Goal: Information Seeking & Learning: Learn about a topic

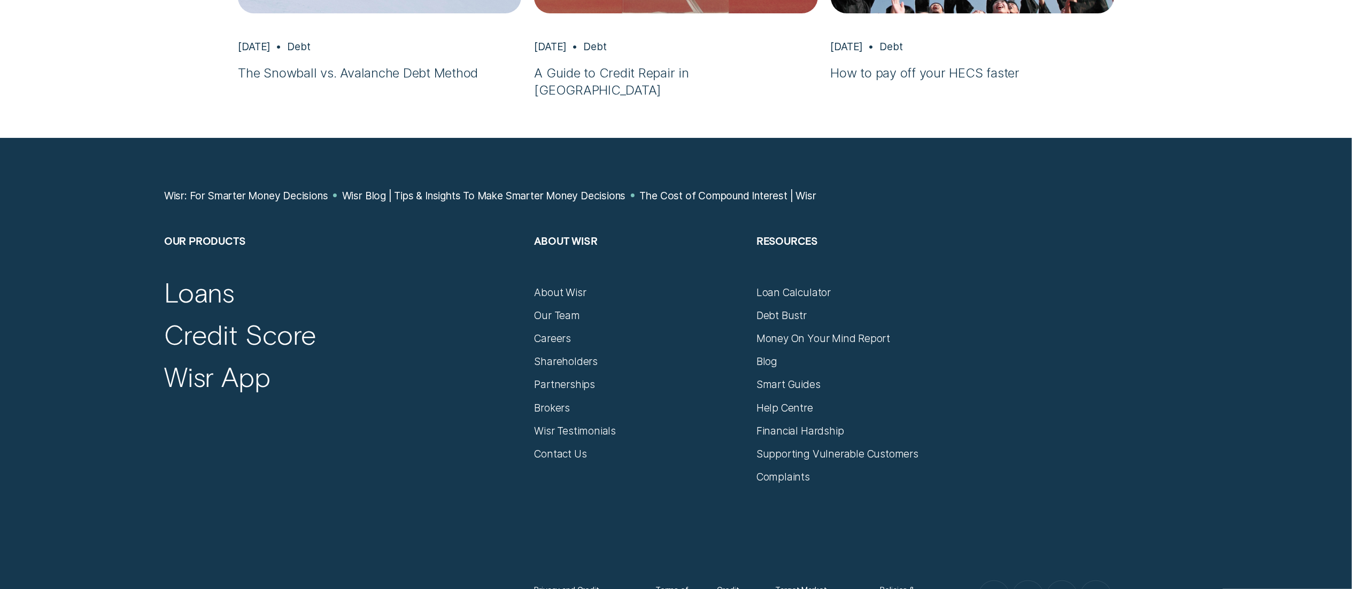
scroll to position [4341, 0]
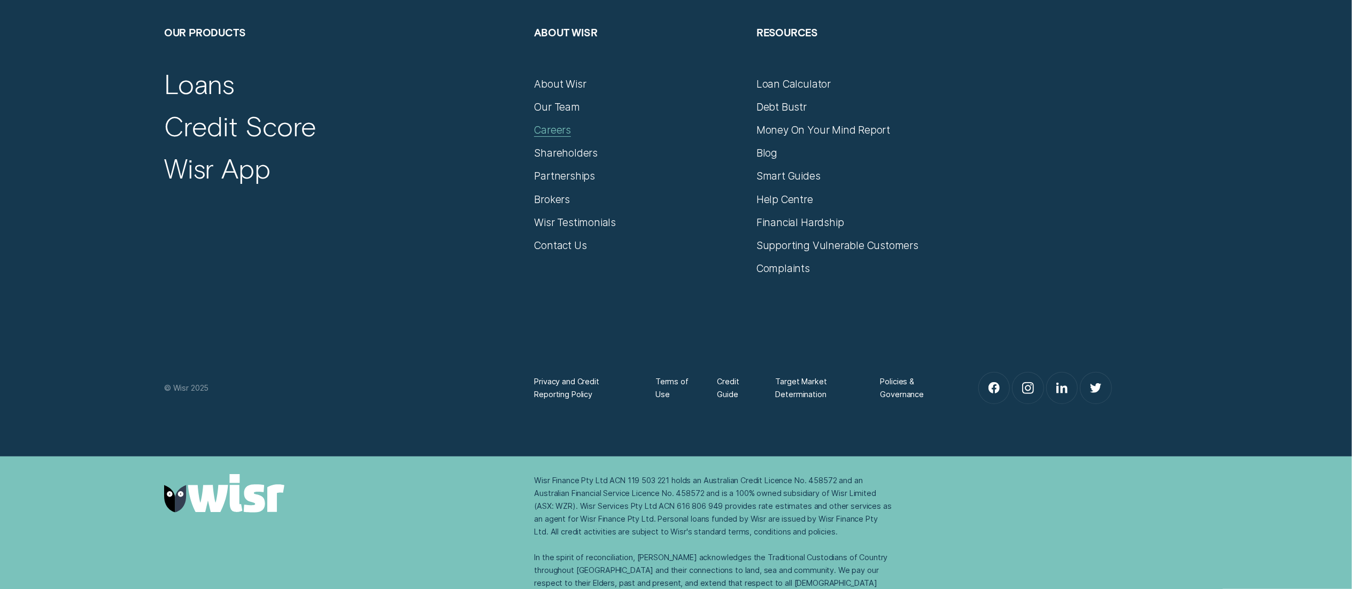
click at [552, 123] on div "Careers" at bounding box center [552, 129] width 37 height 13
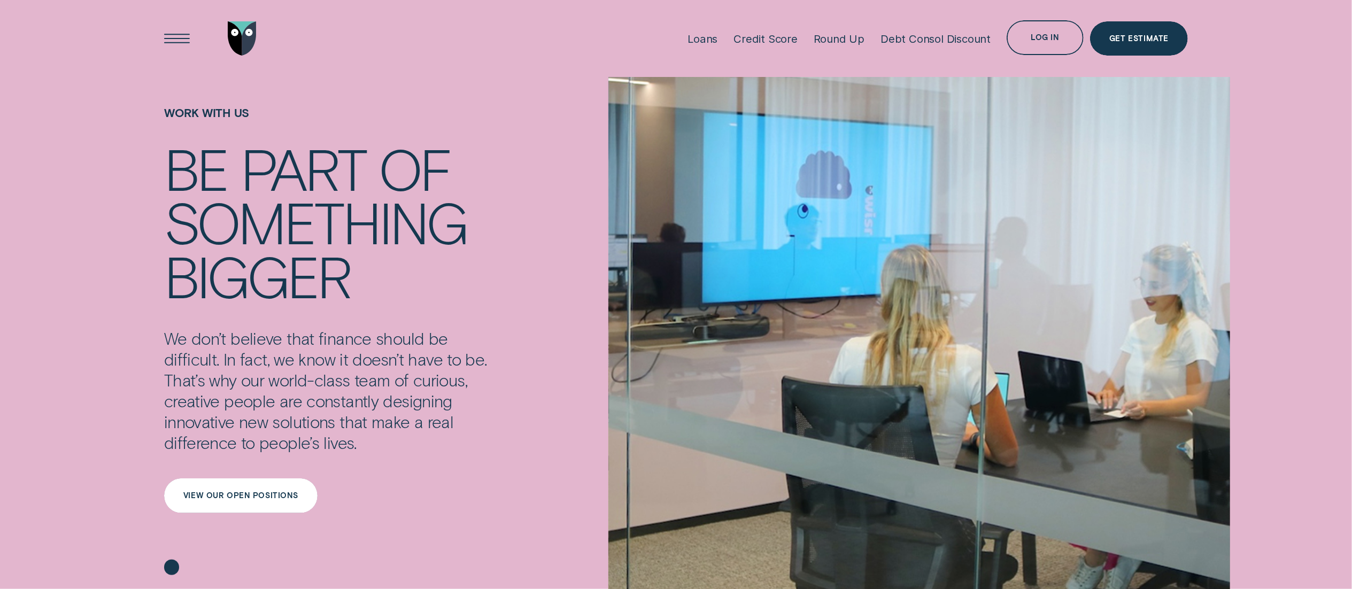
click at [268, 493] on div "View our open positions" at bounding box center [240, 495] width 115 height 7
click at [709, 35] on div "Loans" at bounding box center [702, 38] width 30 height 13
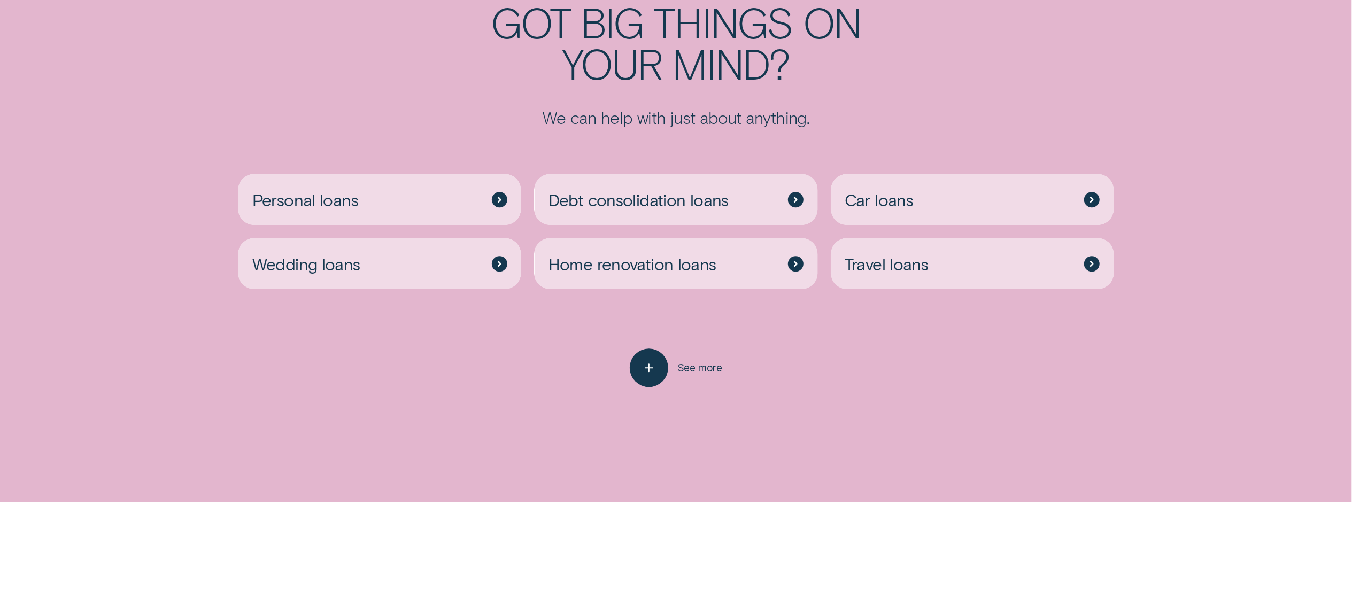
scroll to position [3127, 0]
click at [641, 372] on div "button" at bounding box center [648, 365] width 39 height 39
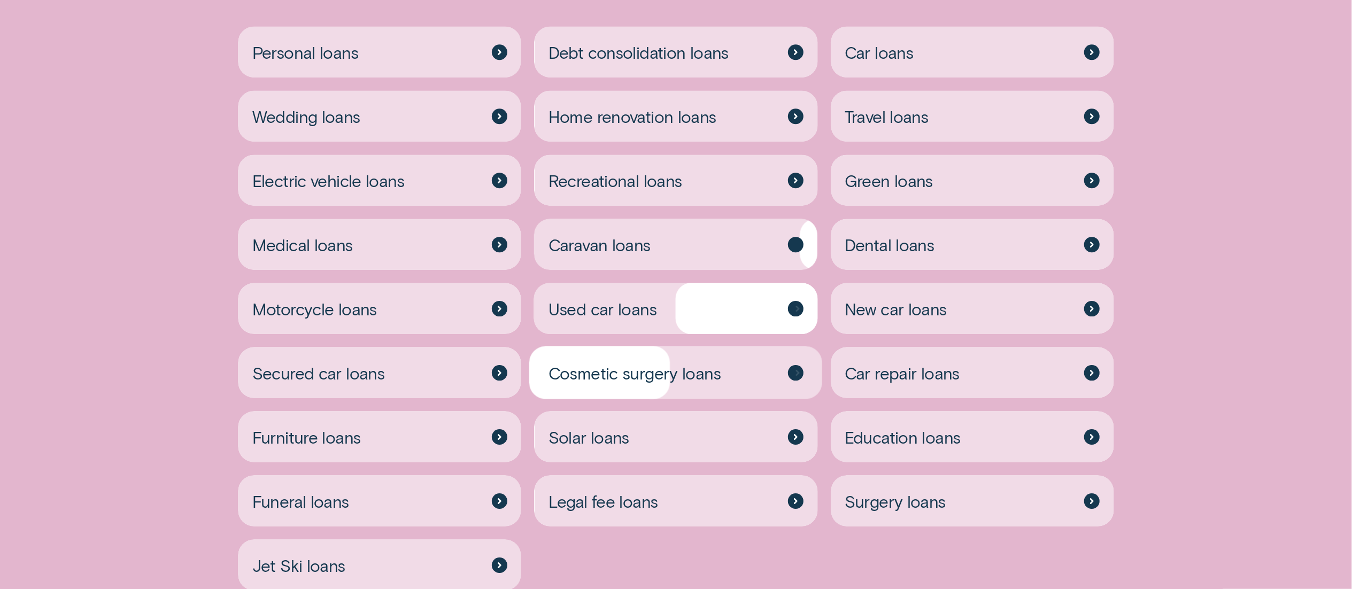
scroll to position [3281, 0]
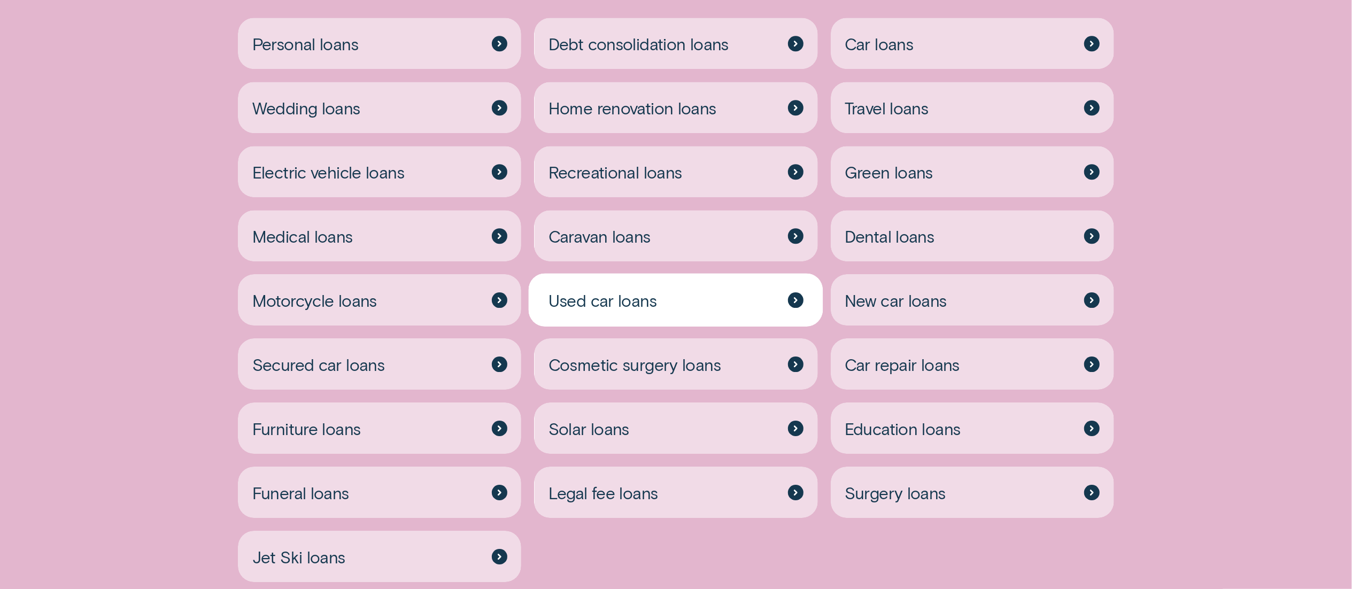
click at [648, 292] on span "Used car loans" at bounding box center [602, 300] width 108 height 21
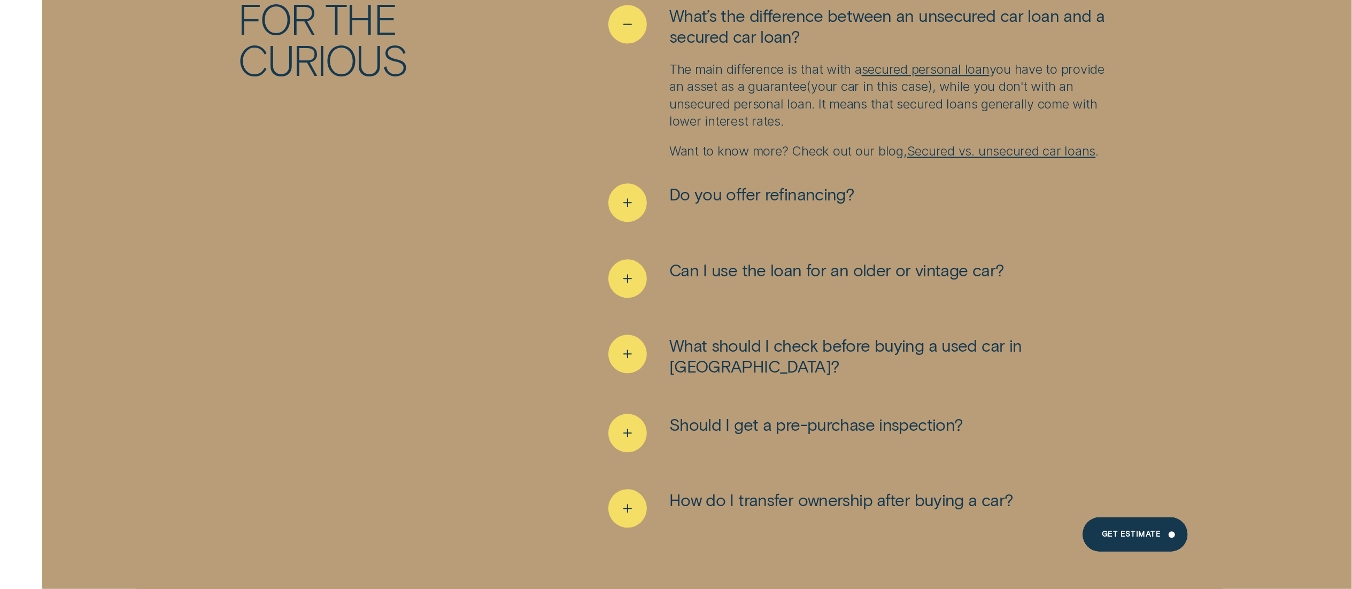
scroll to position [6427, 0]
click at [636, 492] on div "See more" at bounding box center [627, 507] width 39 height 39
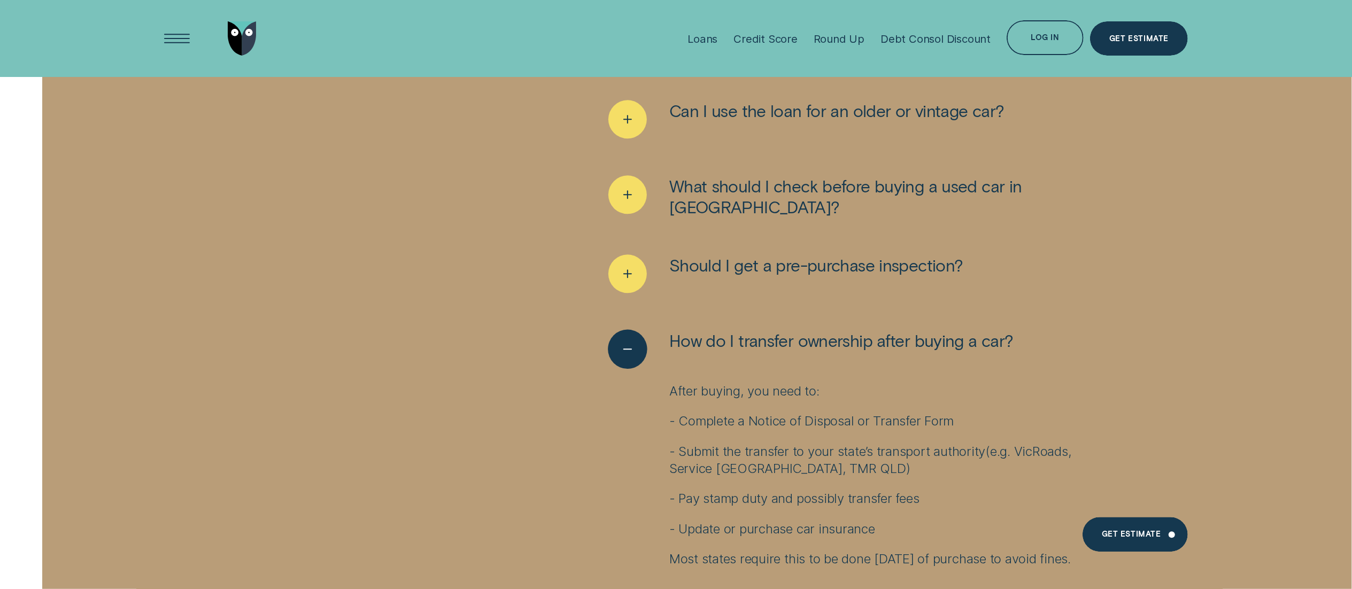
scroll to position [6523, 0]
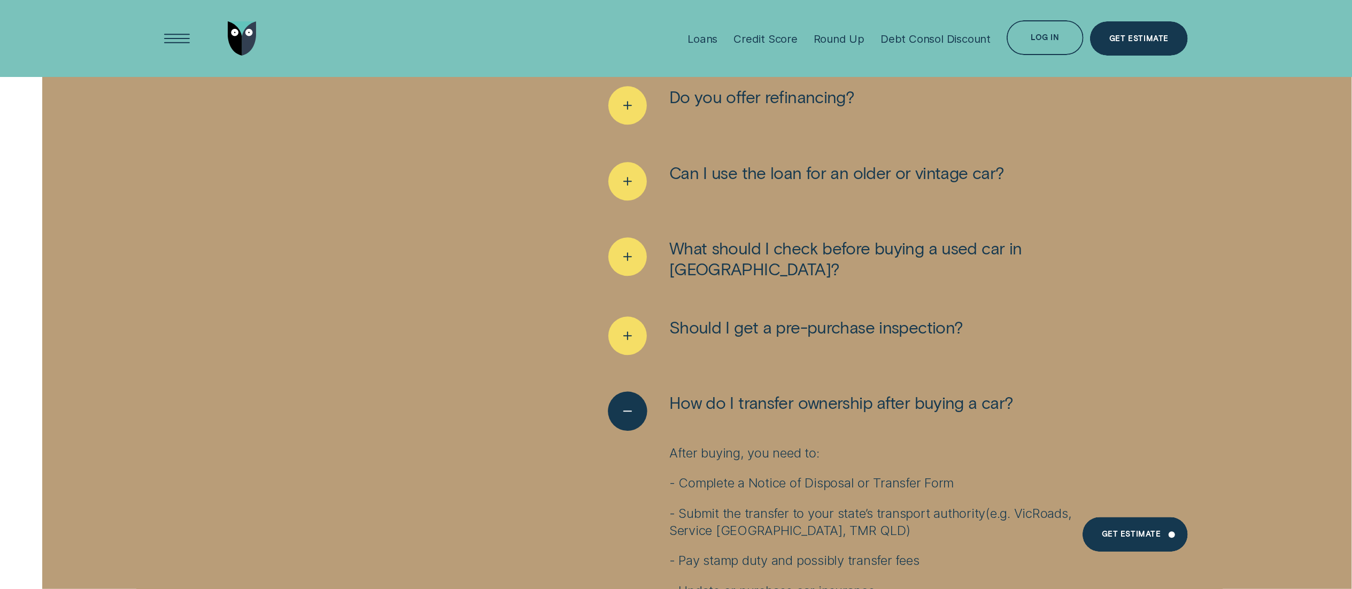
click at [636, 403] on icon "See less" at bounding box center [628, 411] width 20 height 17
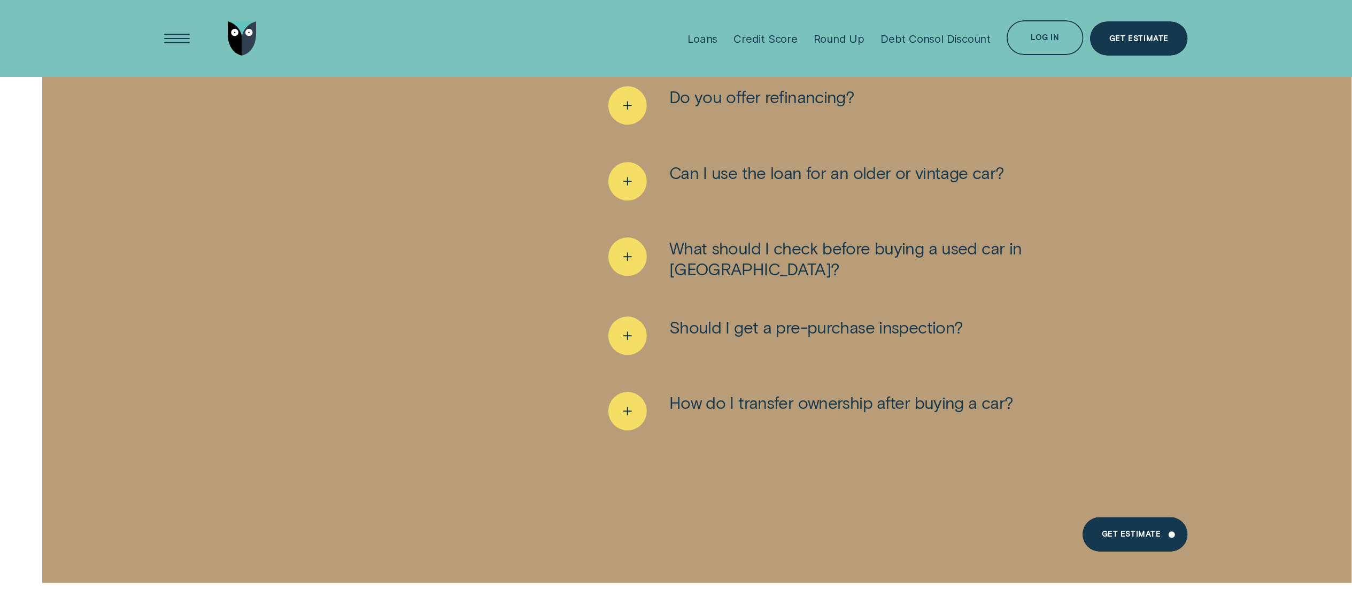
click at [636, 331] on li "Should I get a pre-purchase inspection? It can be a good idea, especially for u…" at bounding box center [861, 342] width 506 height 52
click at [635, 316] on div "See more" at bounding box center [627, 335] width 39 height 39
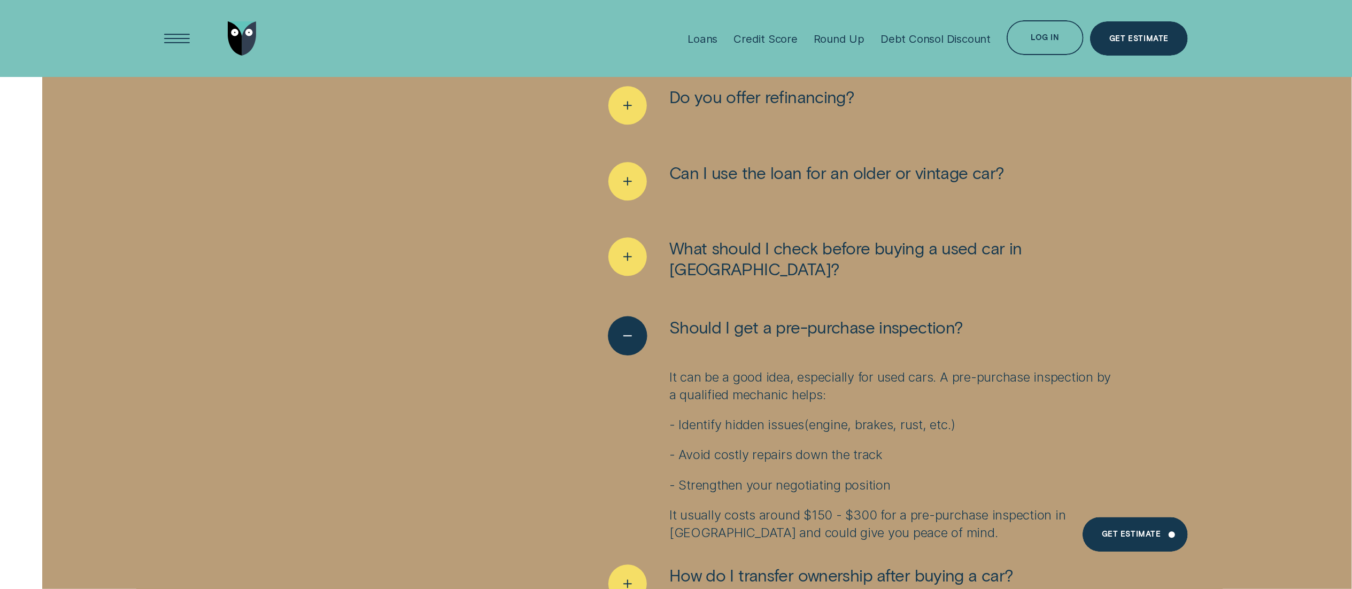
click at [635, 316] on div "See less" at bounding box center [627, 335] width 39 height 39
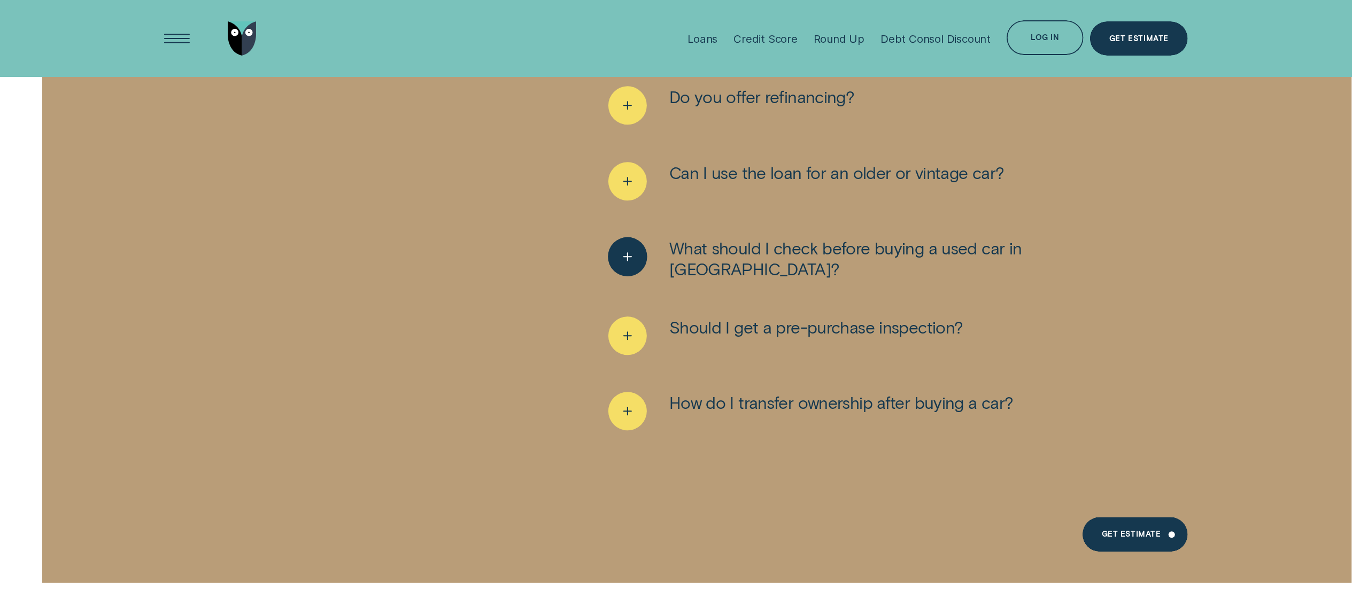
click at [638, 238] on div "See more" at bounding box center [627, 256] width 39 height 39
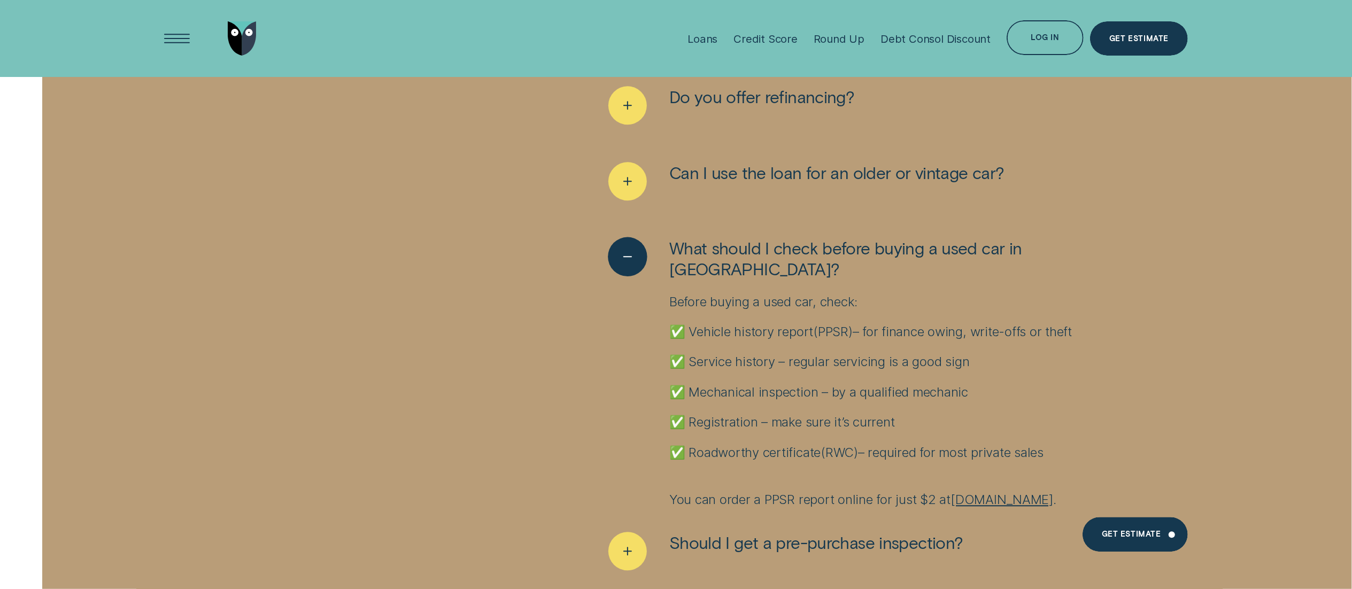
click at [638, 238] on div "See less" at bounding box center [627, 256] width 39 height 39
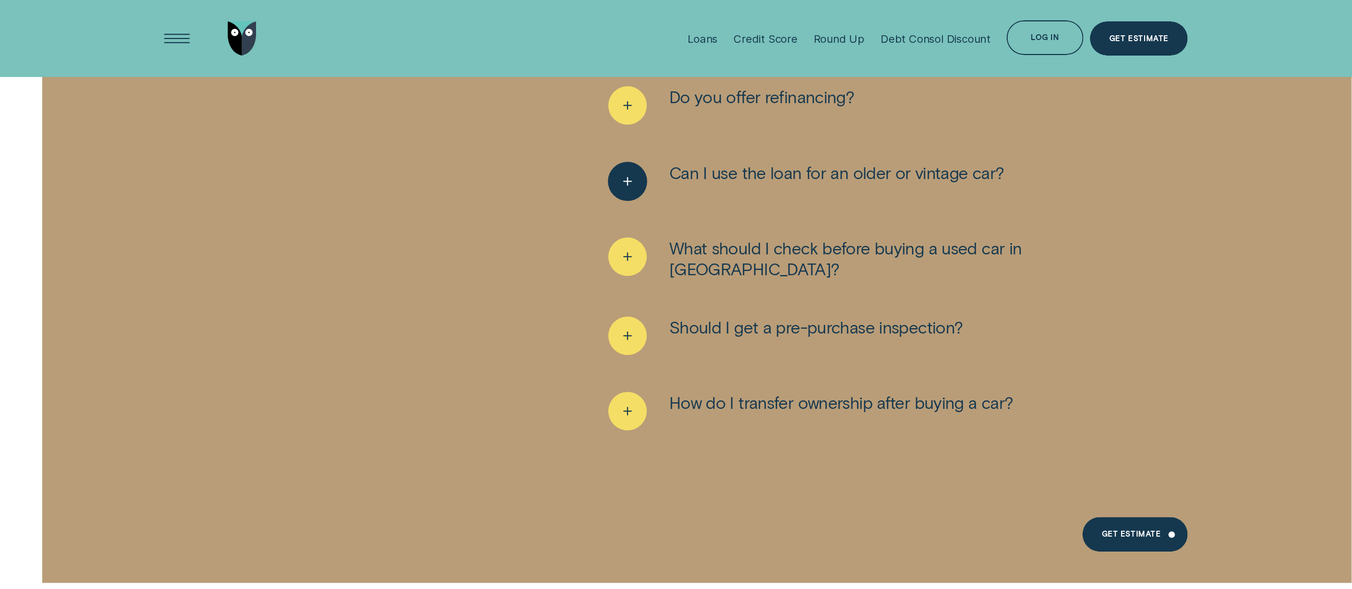
click at [628, 161] on div "See more" at bounding box center [627, 180] width 39 height 39
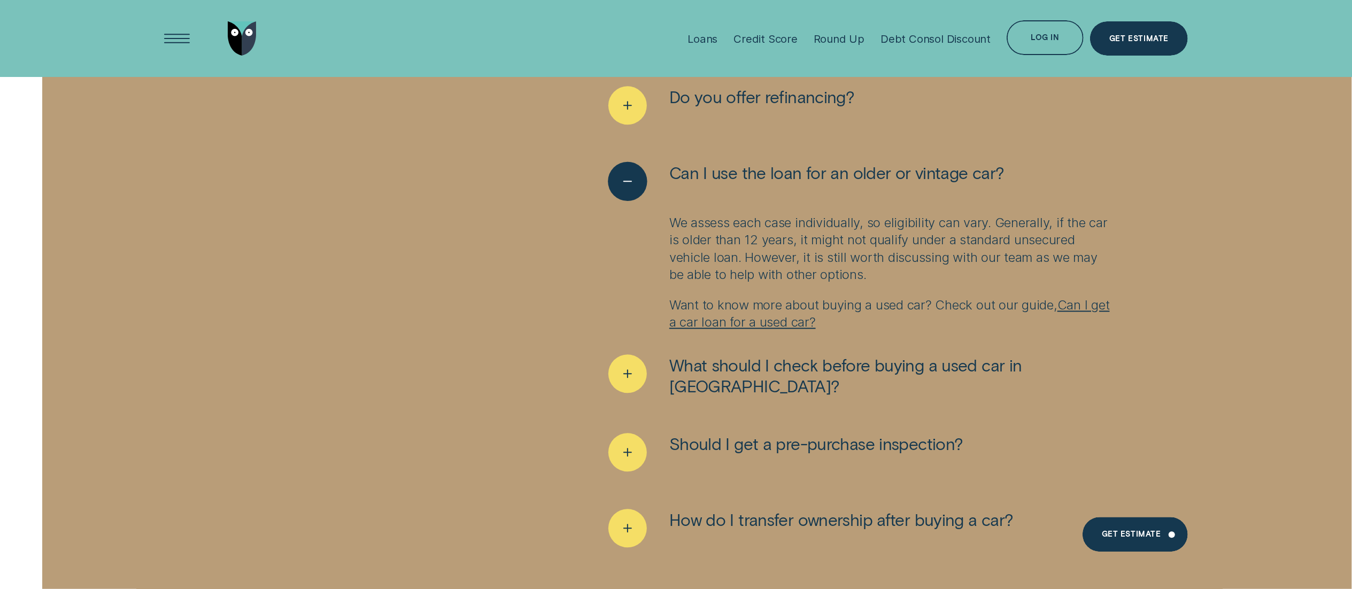
click at [628, 161] on div "See less" at bounding box center [627, 180] width 39 height 39
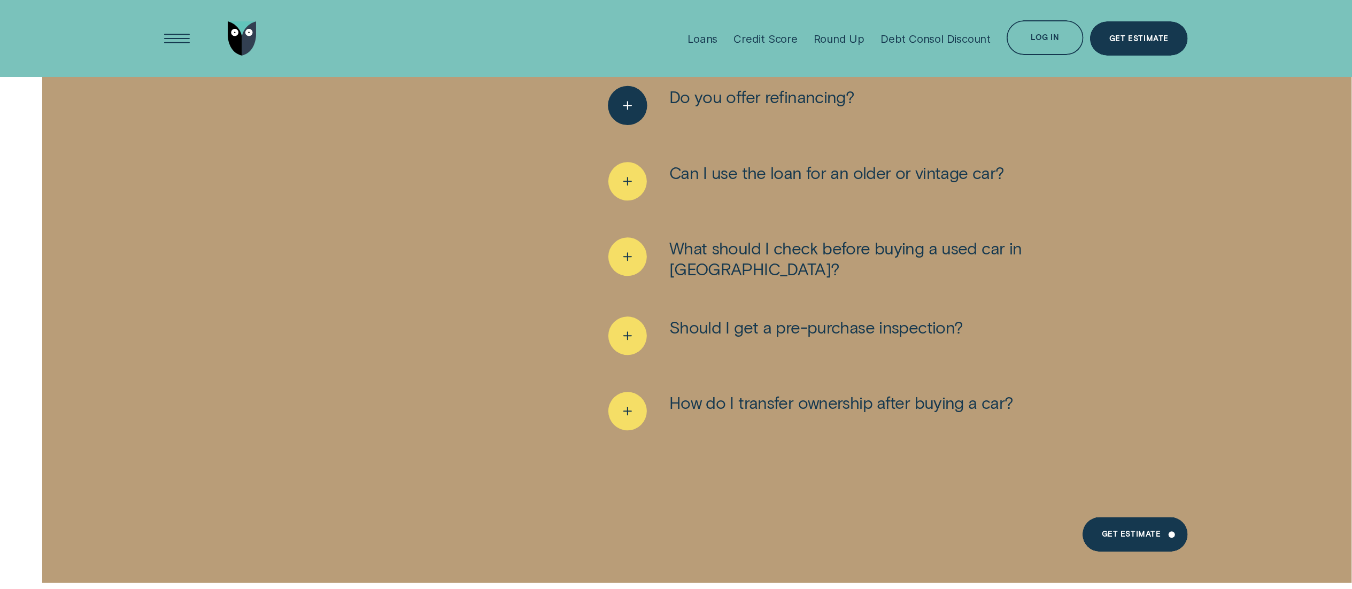
click at [625, 97] on icon "See more" at bounding box center [628, 105] width 20 height 17
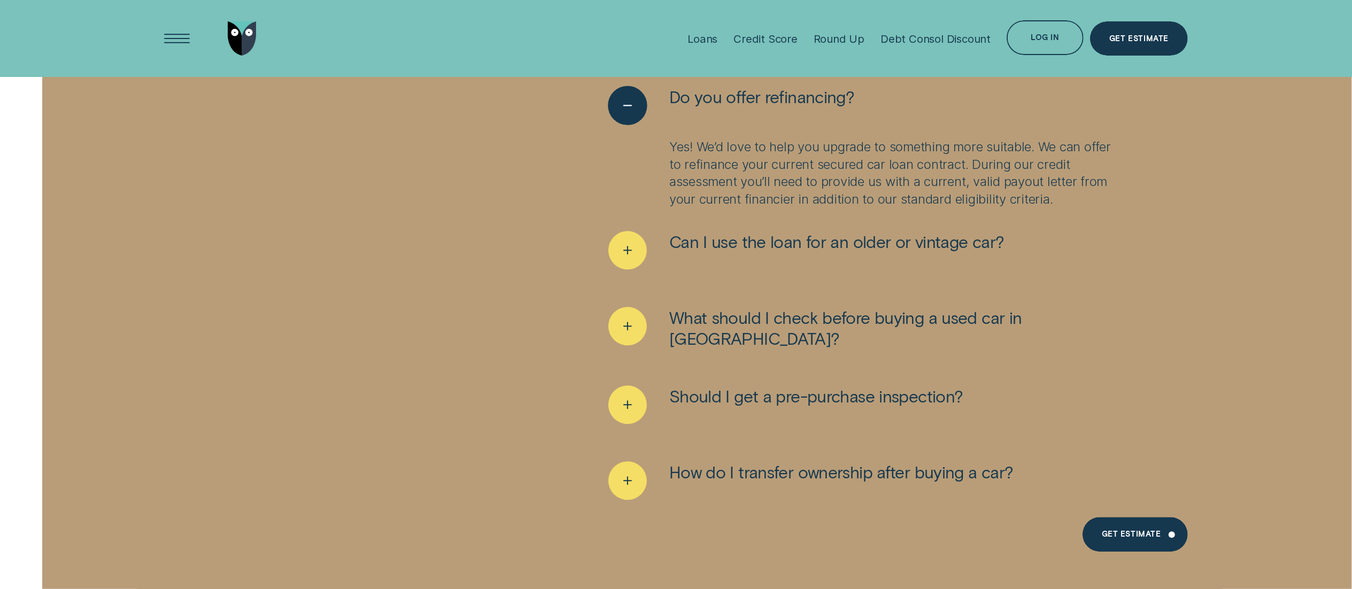
click at [625, 97] on icon "See less" at bounding box center [628, 105] width 20 height 17
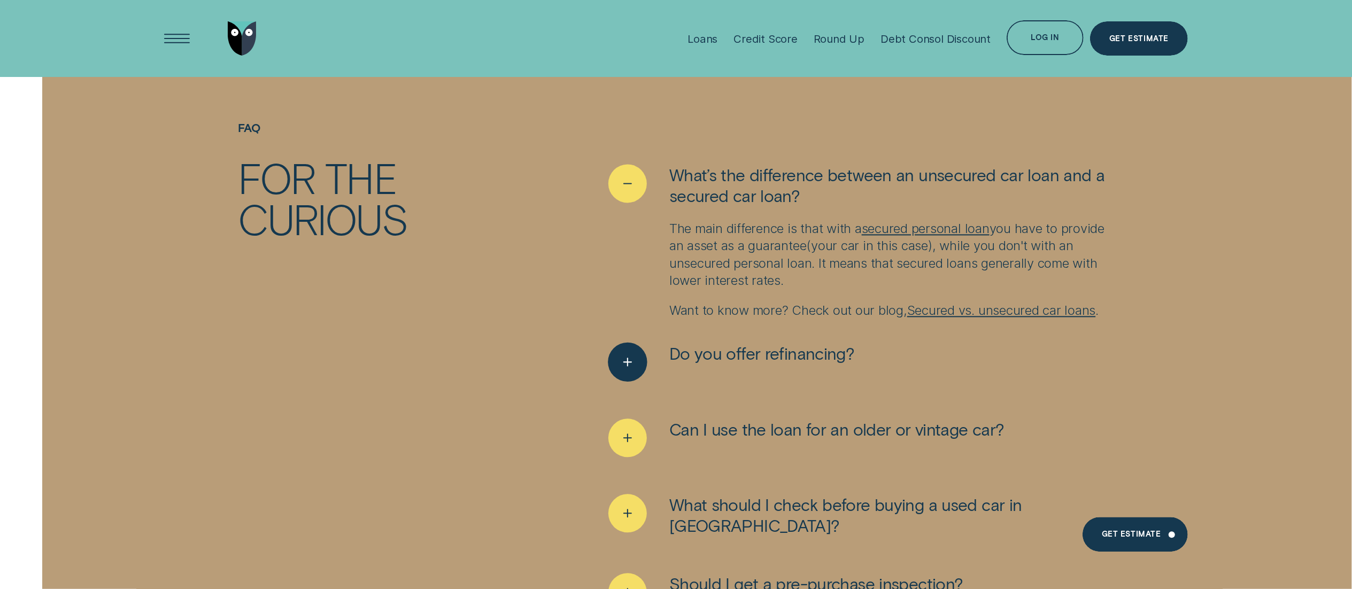
scroll to position [6264, 0]
click at [620, 166] on div "See less" at bounding box center [627, 185] width 39 height 39
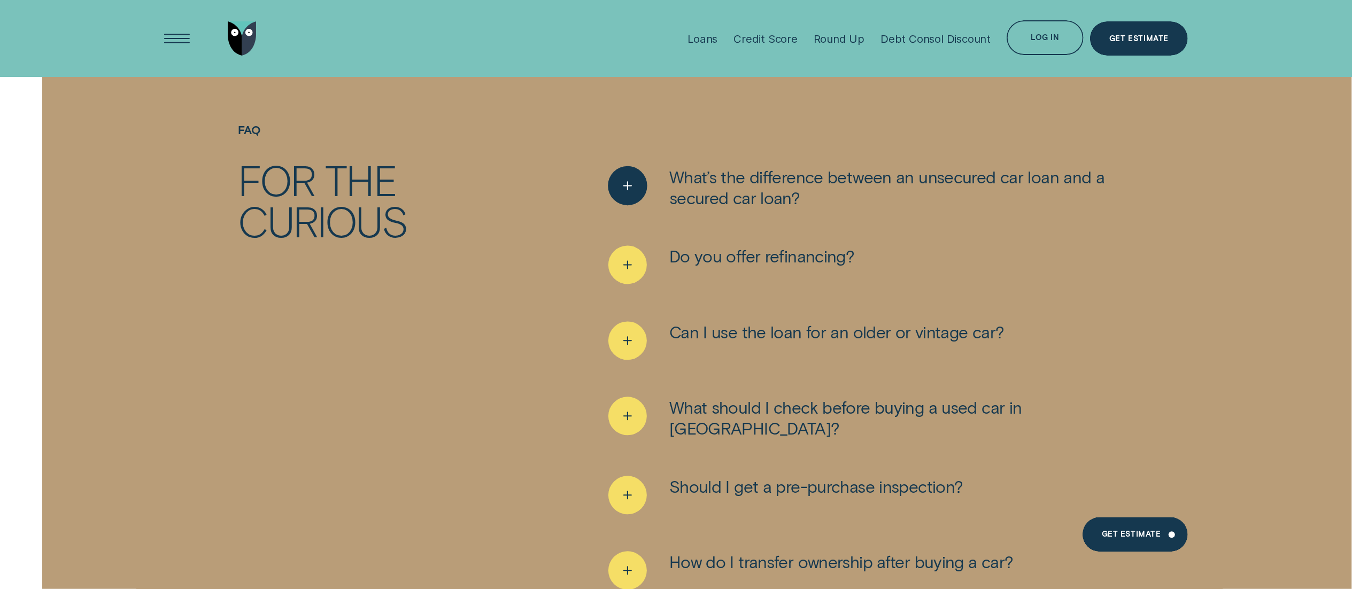
click at [620, 166] on div "See more" at bounding box center [627, 185] width 39 height 39
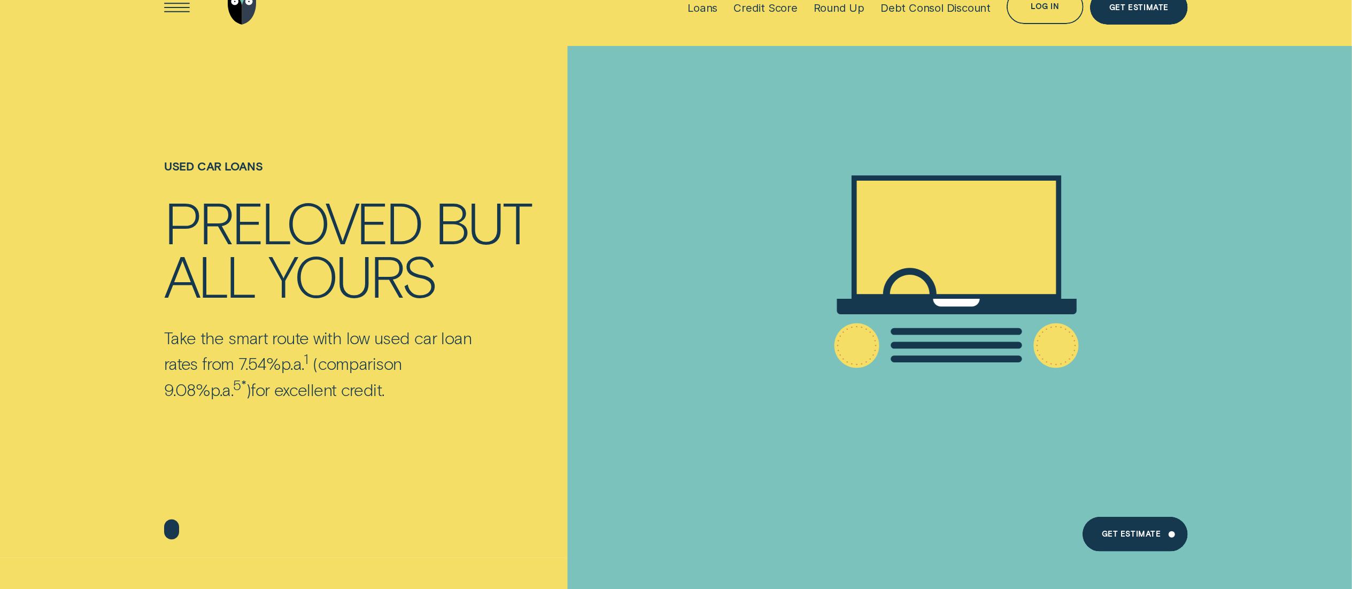
scroll to position [0, 0]
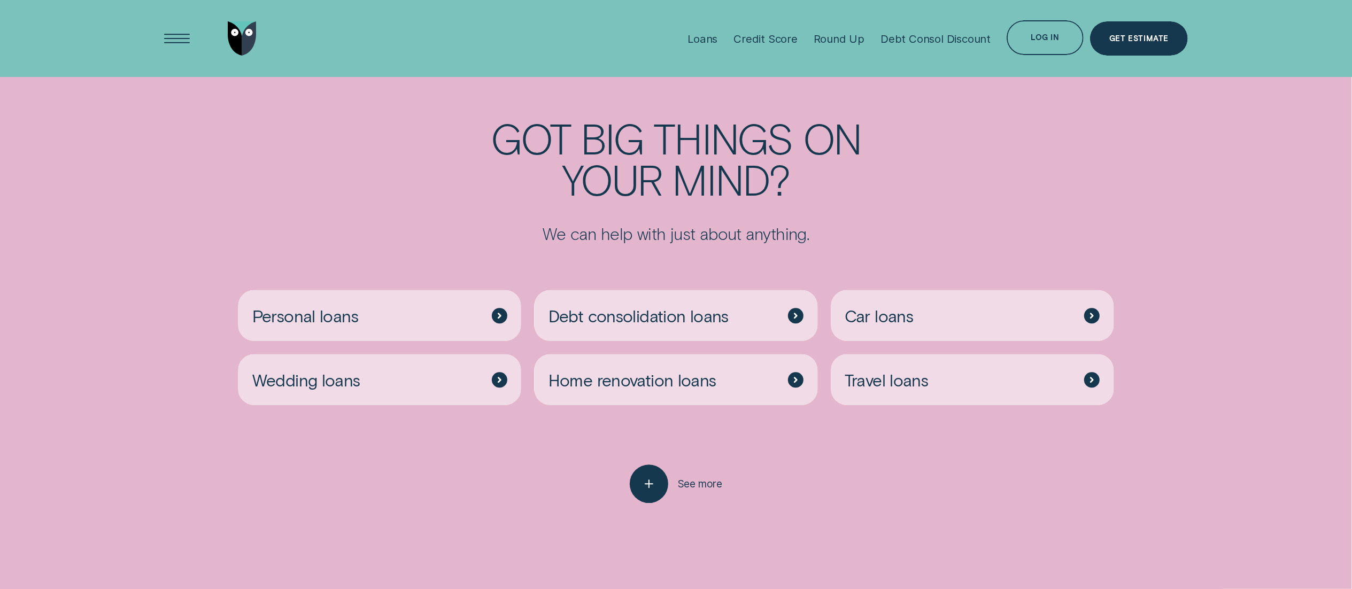
scroll to position [3007, 0]
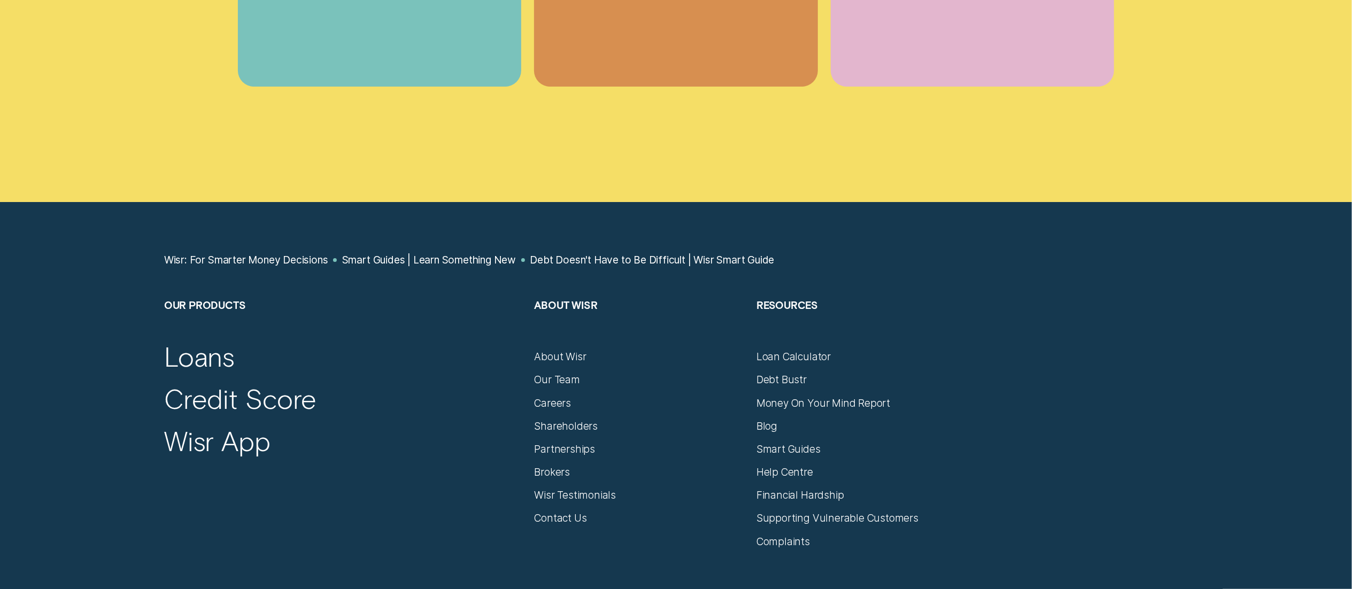
scroll to position [7767, 0]
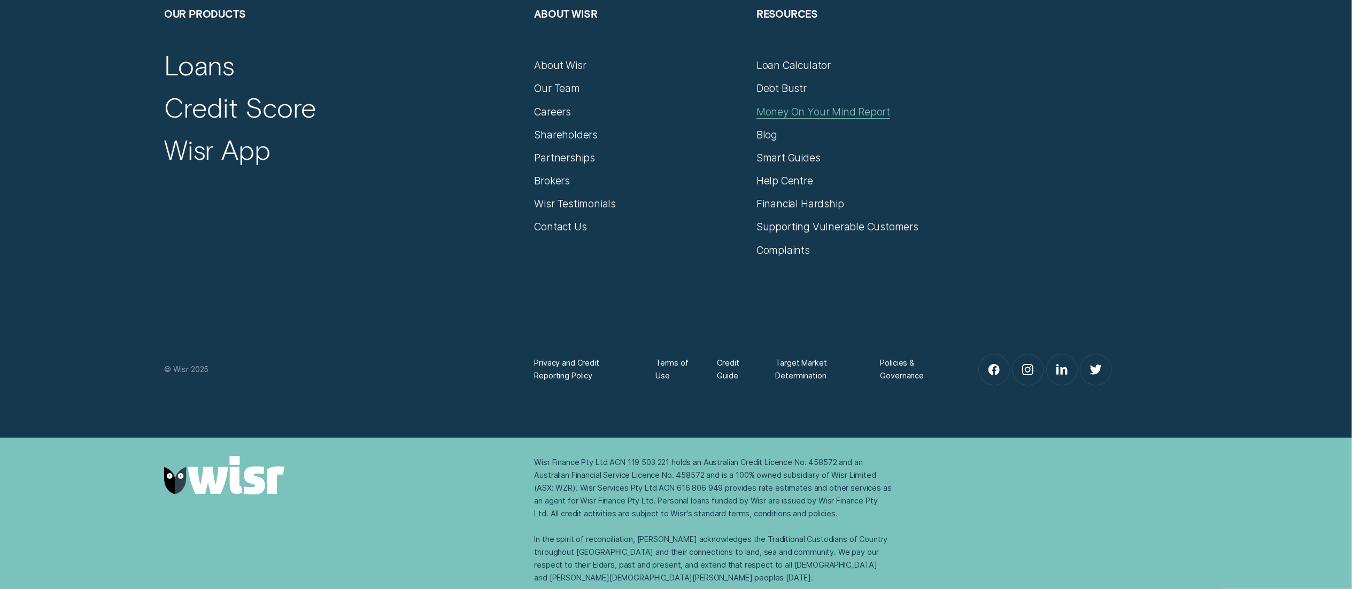
click at [829, 107] on div "Money On Your Mind Report" at bounding box center [823, 111] width 134 height 13
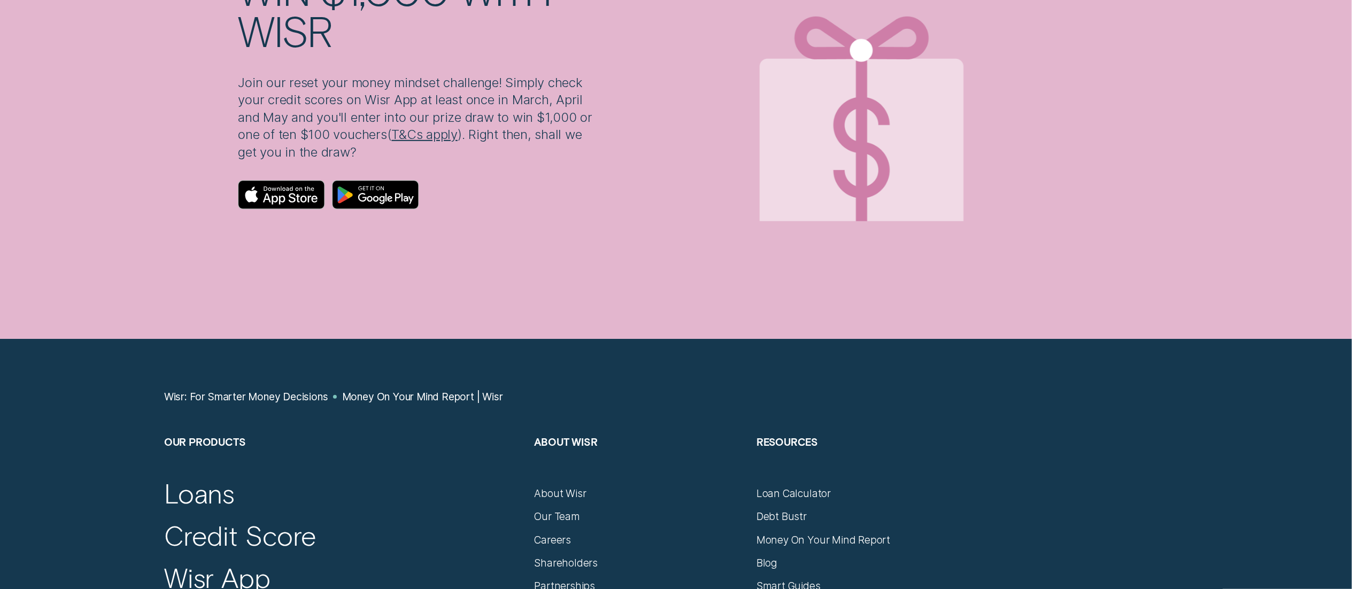
scroll to position [5139, 0]
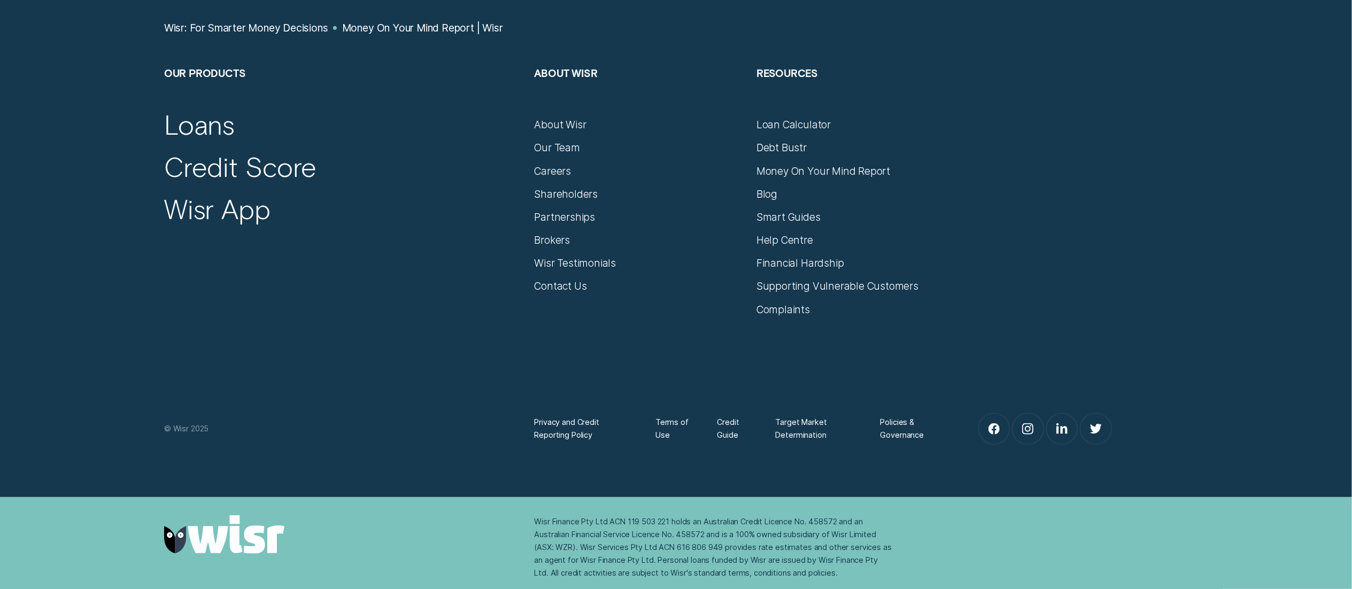
click at [766, 200] on div "Smart Guides" at bounding box center [861, 211] width 210 height 23
click at [766, 188] on div "Blog" at bounding box center [766, 194] width 21 height 13
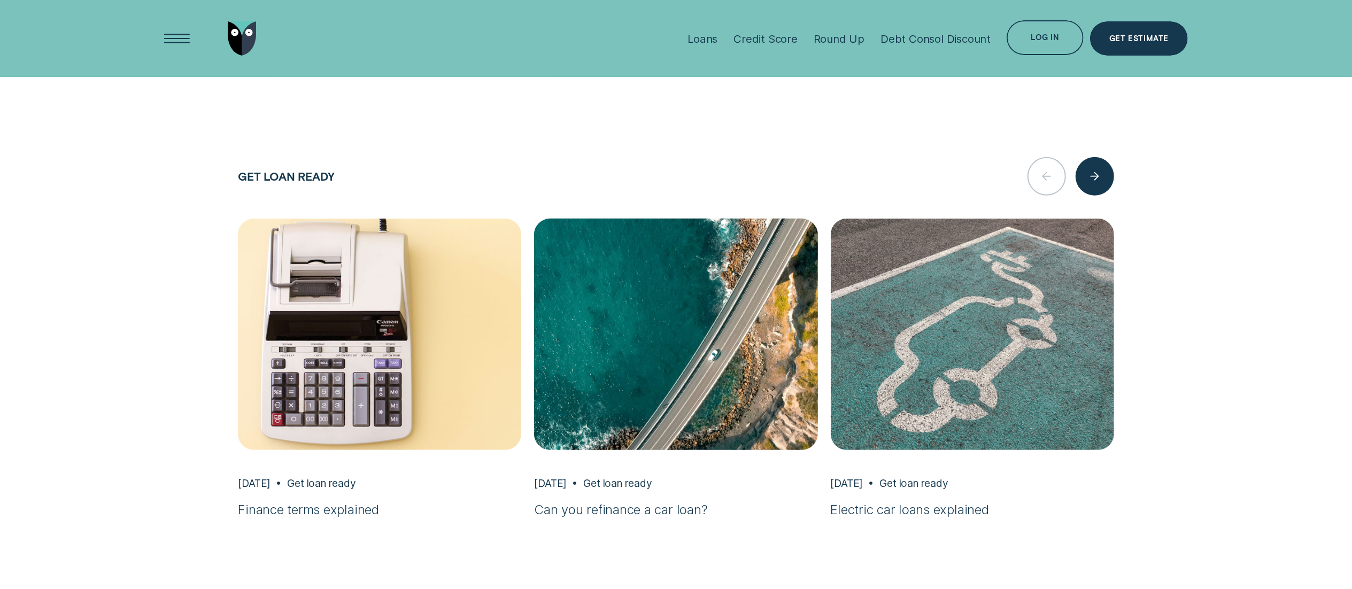
scroll to position [4420, 0]
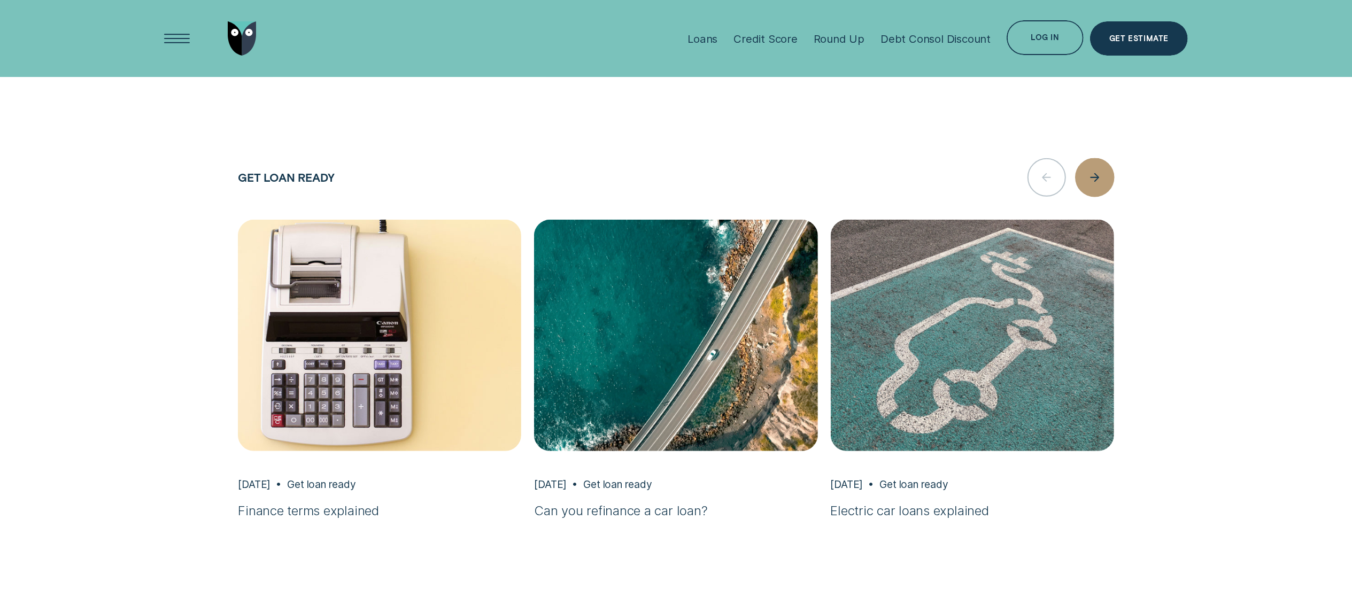
click at [1091, 173] on icon "button" at bounding box center [1095, 177] width 12 height 9
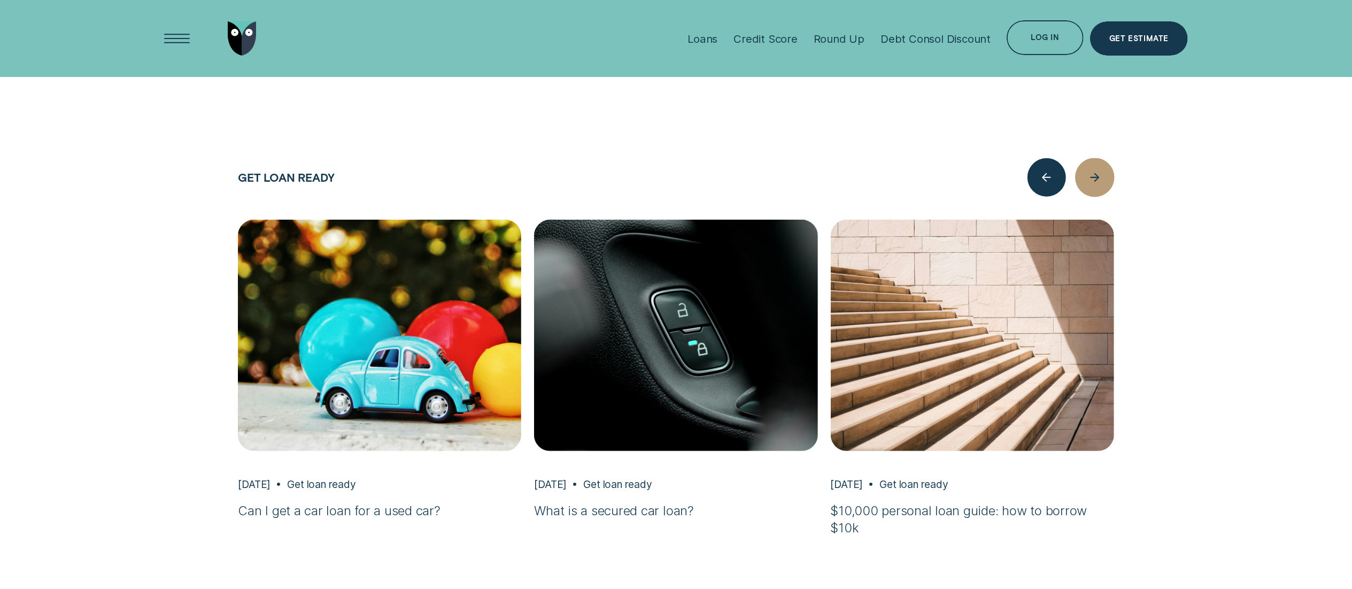
click at [1091, 173] on icon "button" at bounding box center [1095, 177] width 12 height 9
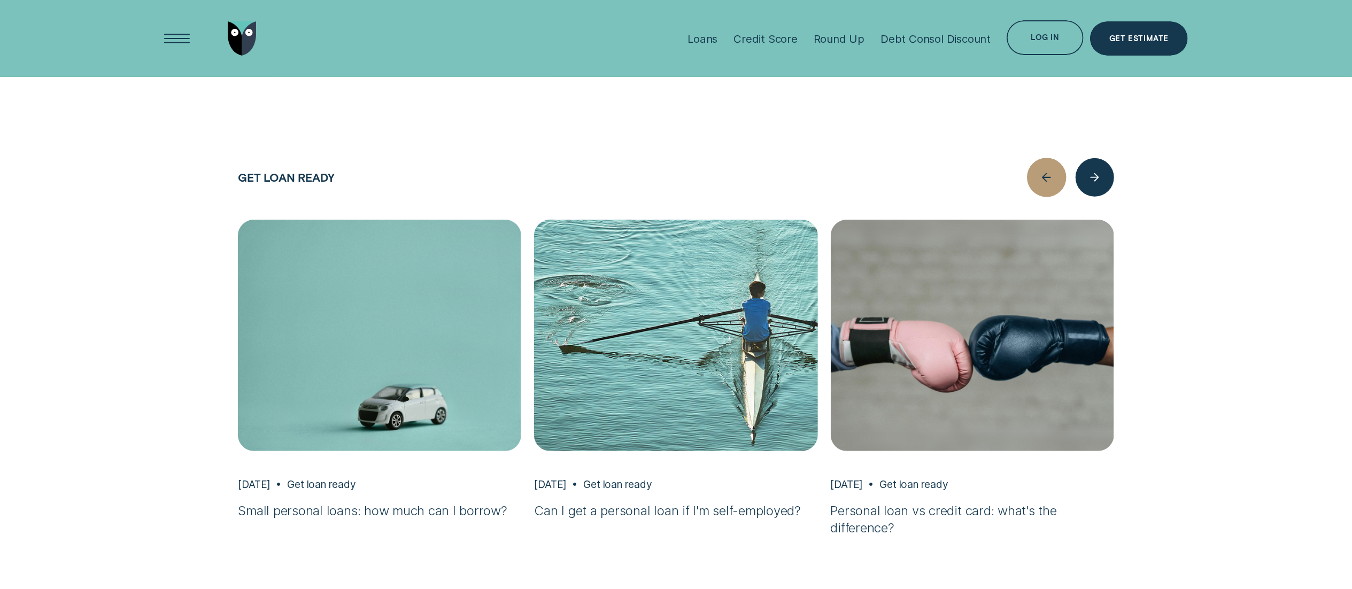
click at [1046, 175] on div "button" at bounding box center [1046, 177] width 39 height 39
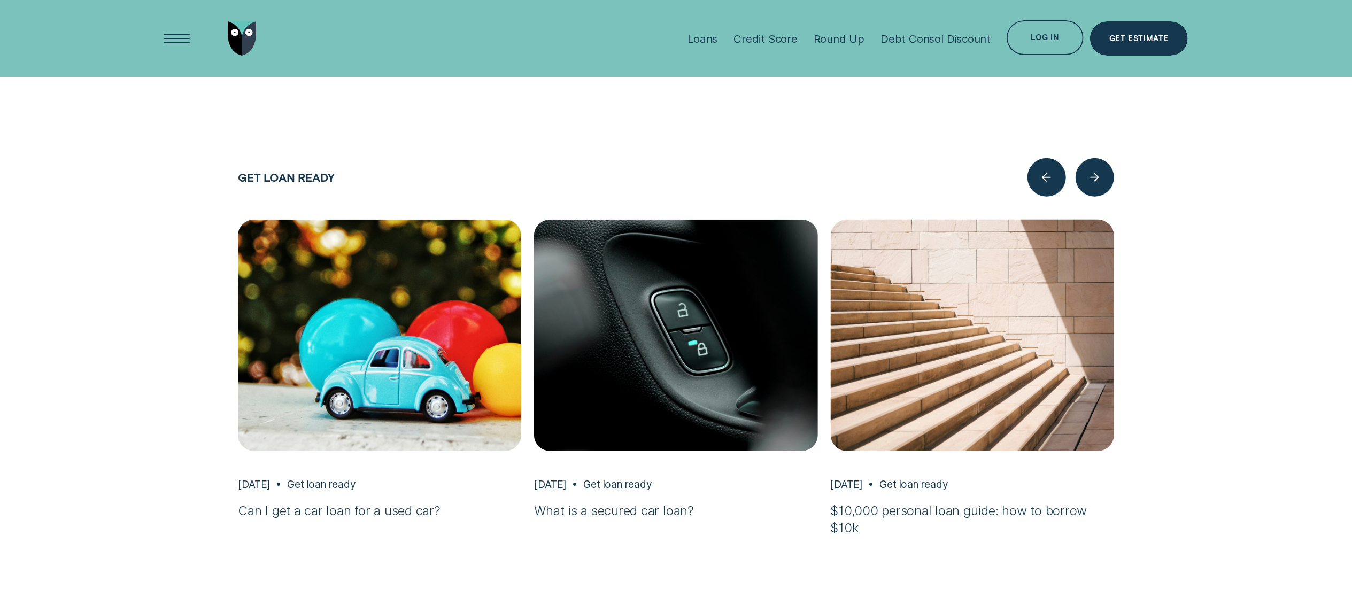
click at [948, 504] on h3 "$10,000 personal loan guide: how to borrow $10k" at bounding box center [972, 519] width 283 height 35
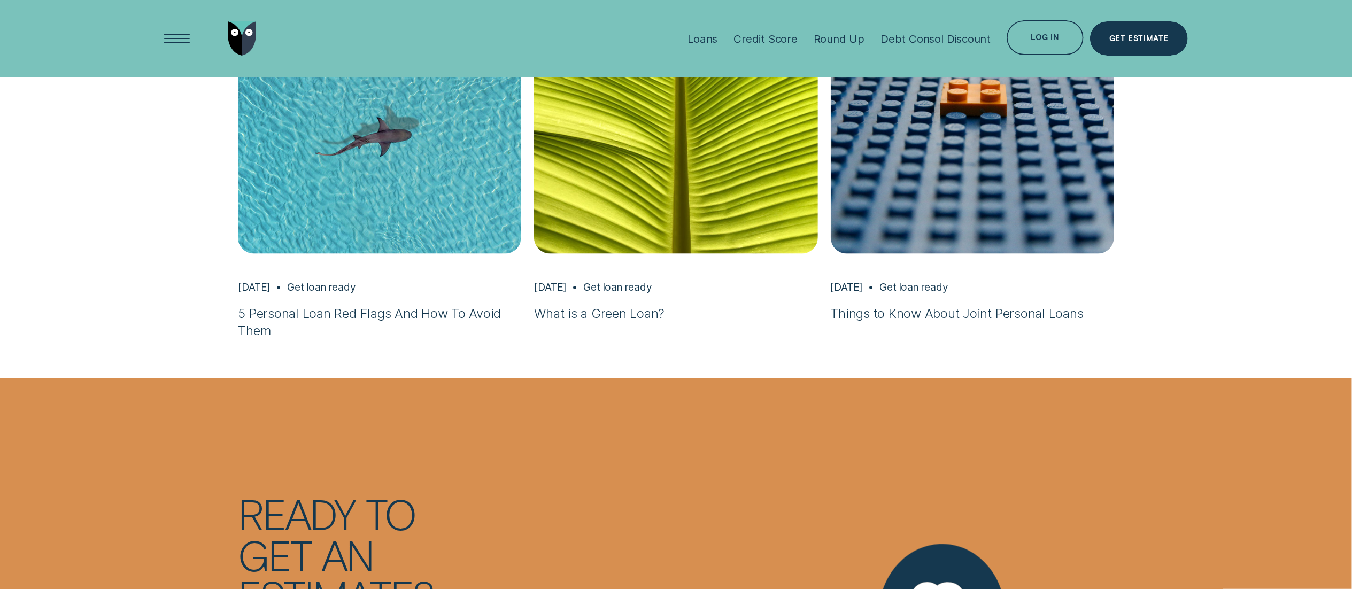
scroll to position [5564, 0]
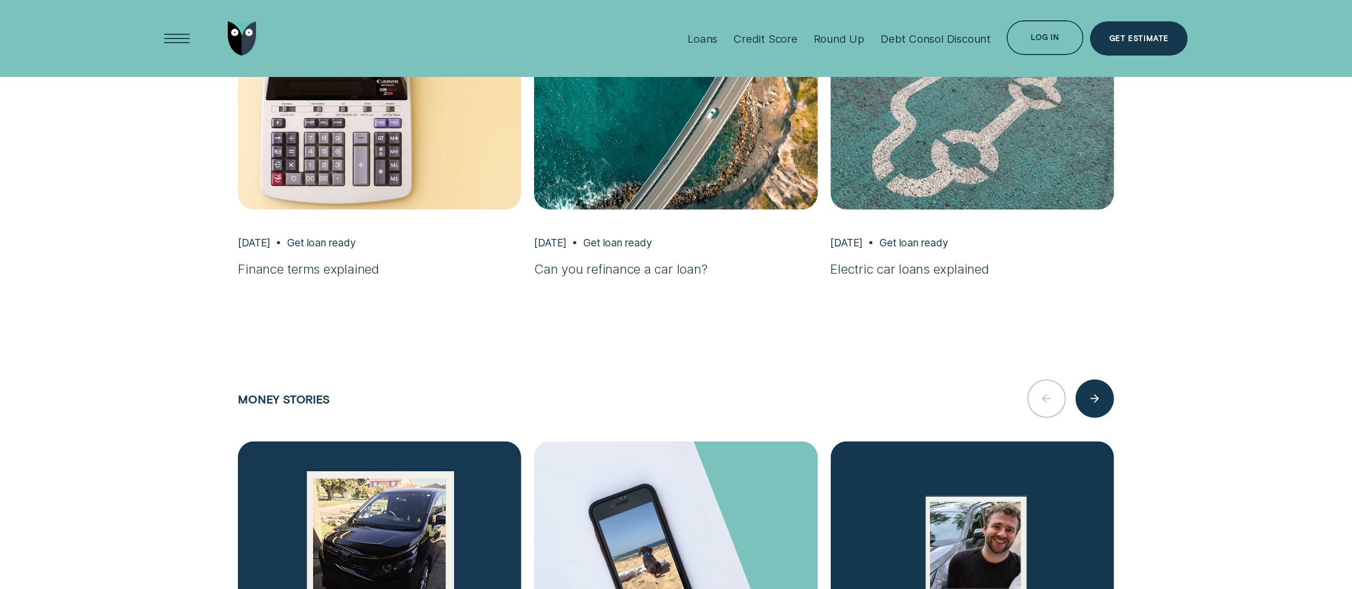
scroll to position [4310, 0]
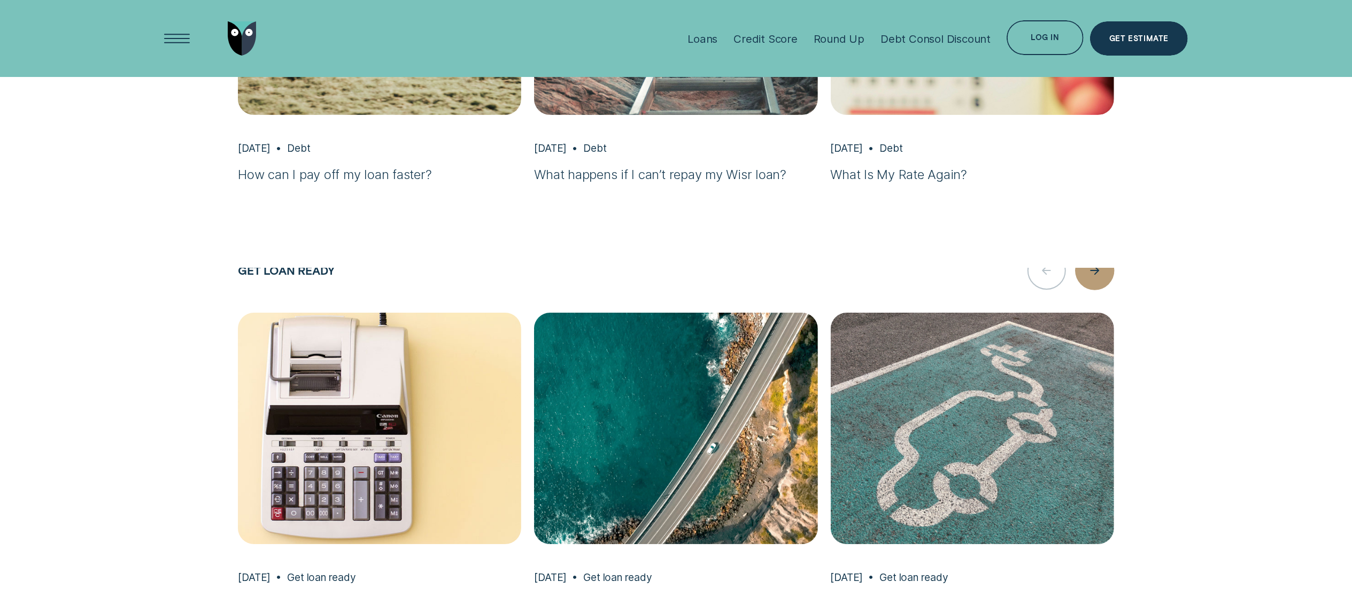
click at [1089, 273] on icon "button" at bounding box center [1095, 270] width 12 height 9
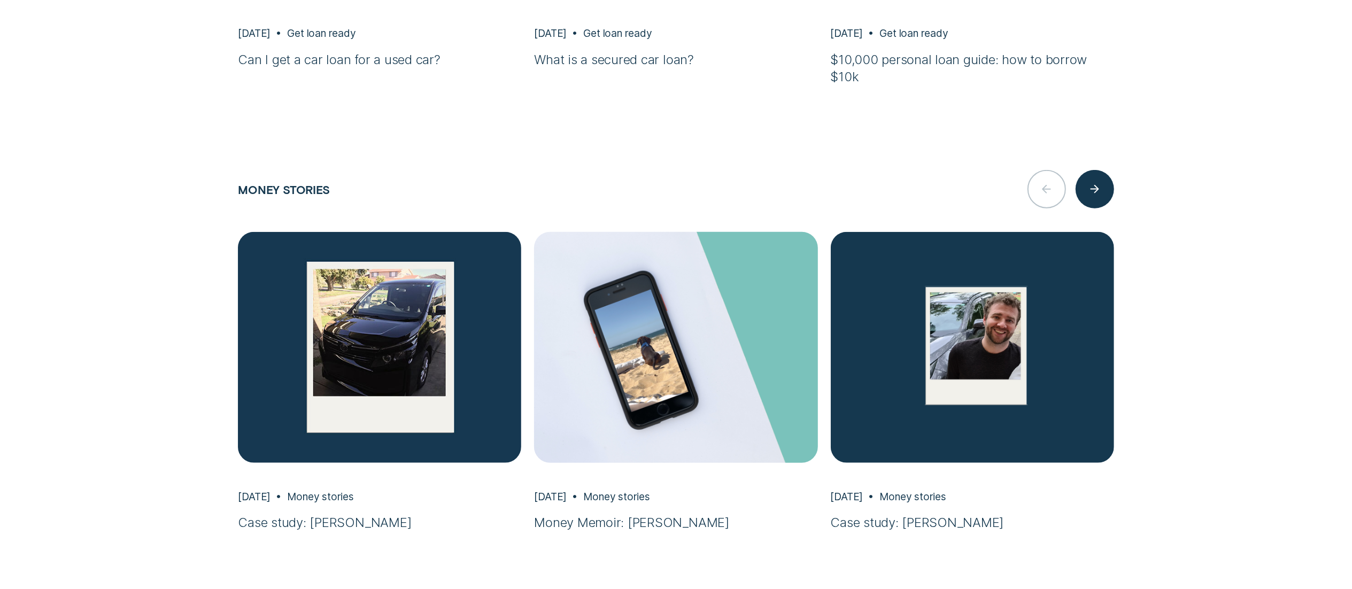
scroll to position [4855, 0]
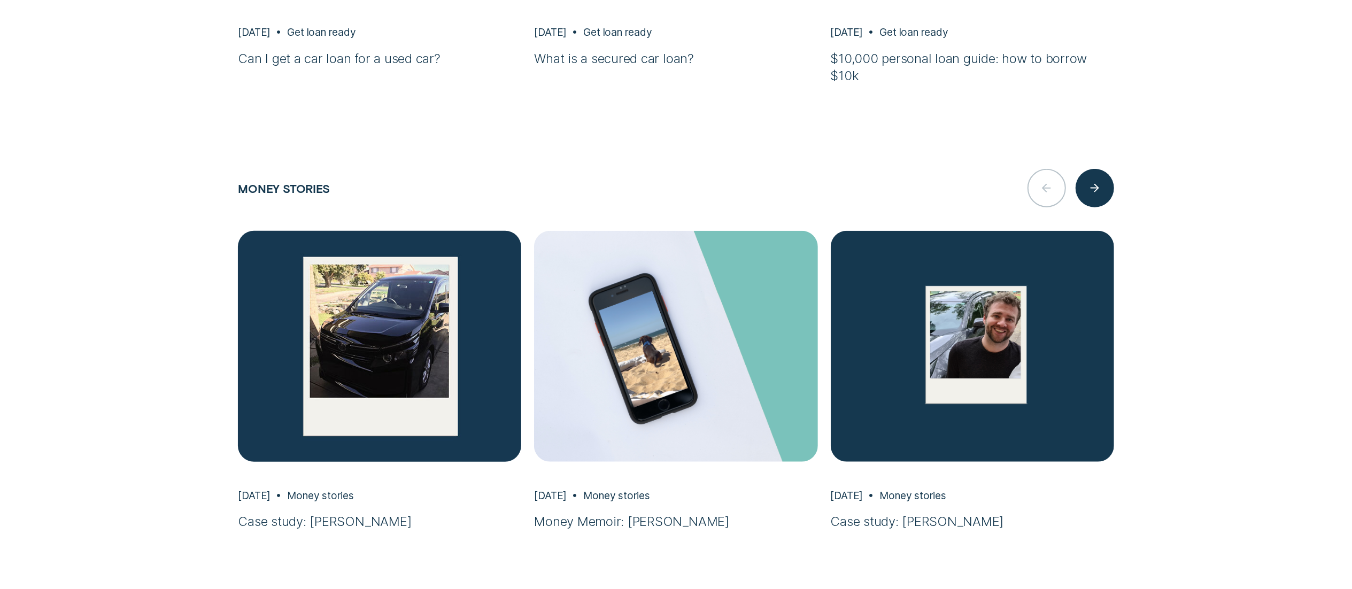
click at [361, 386] on img "Case study: Julia, Aug 27 Money stories" at bounding box center [380, 346] width 298 height 243
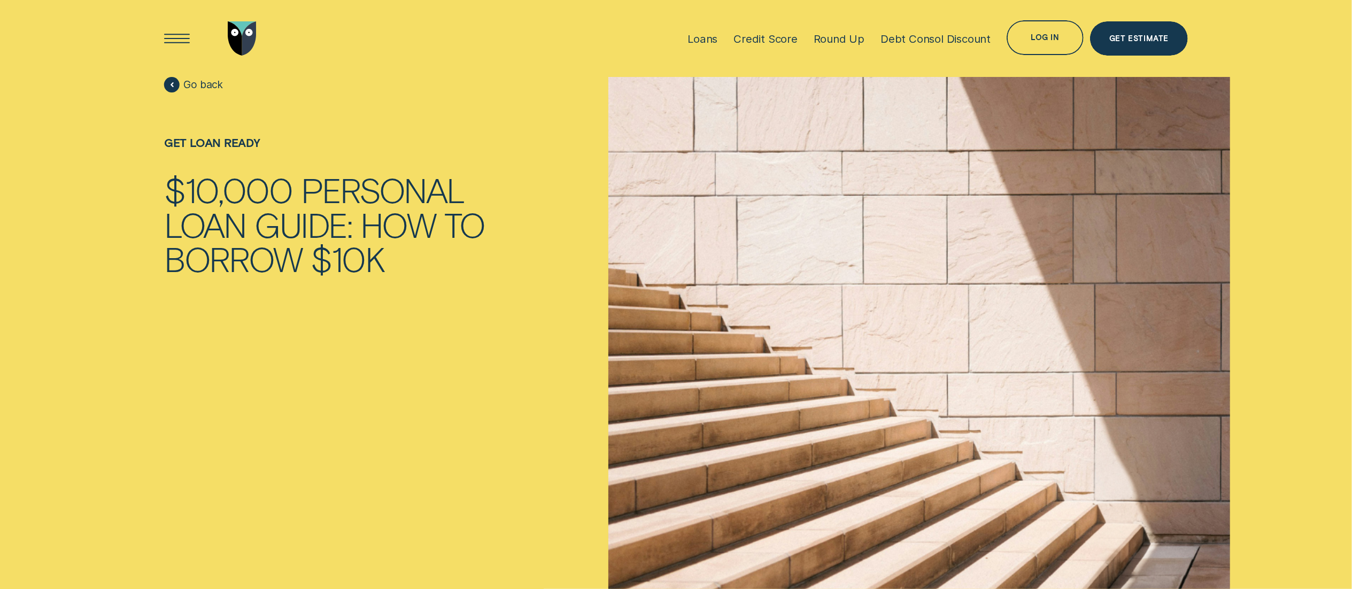
click at [232, 33] on img "Go to home page" at bounding box center [242, 38] width 29 height 35
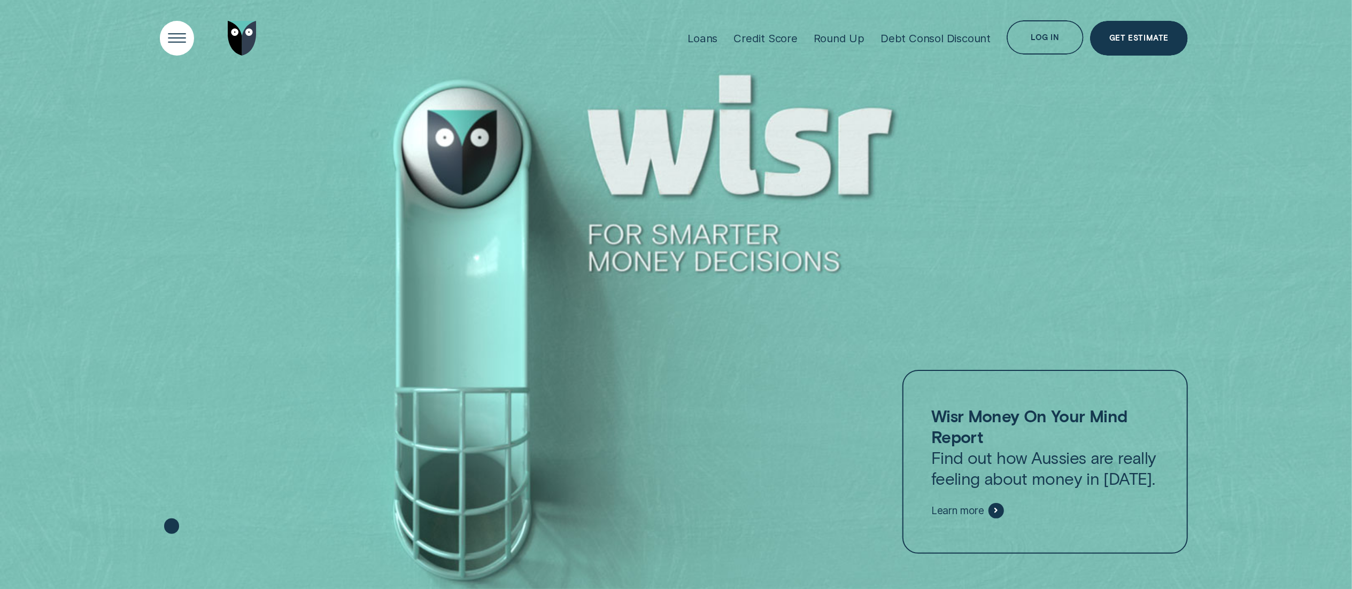
click at [179, 28] on div "Open Menu" at bounding box center [176, 38] width 49 height 49
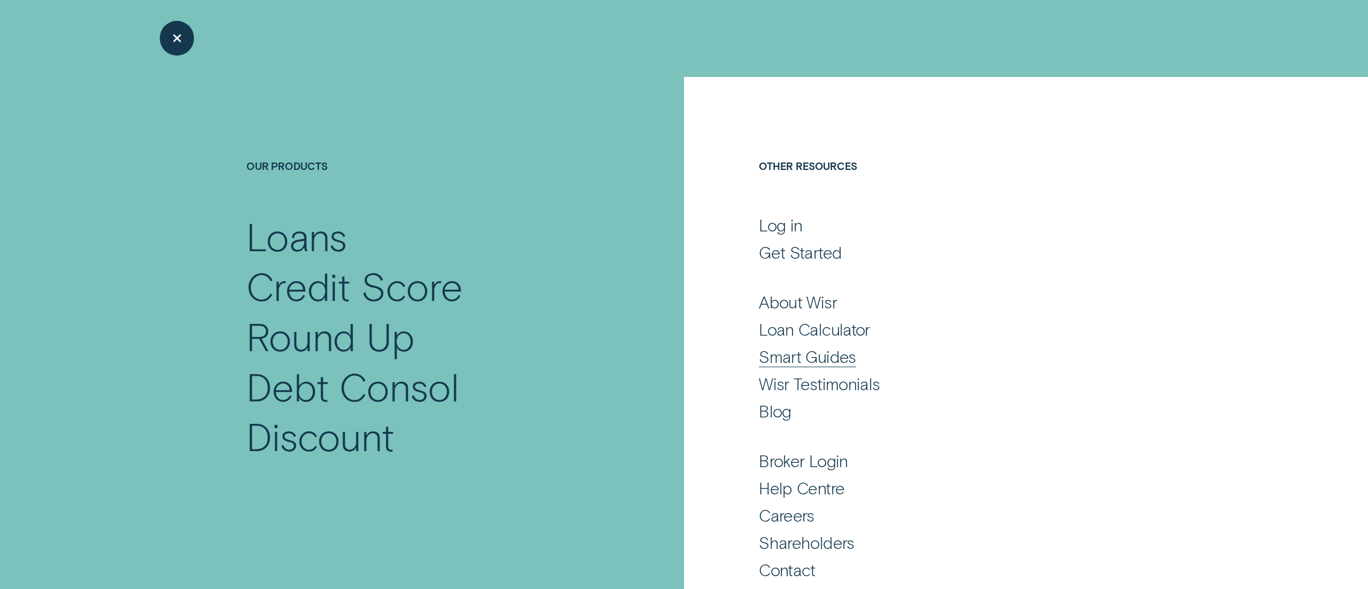
click at [826, 352] on div "Smart Guides" at bounding box center [807, 356] width 97 height 21
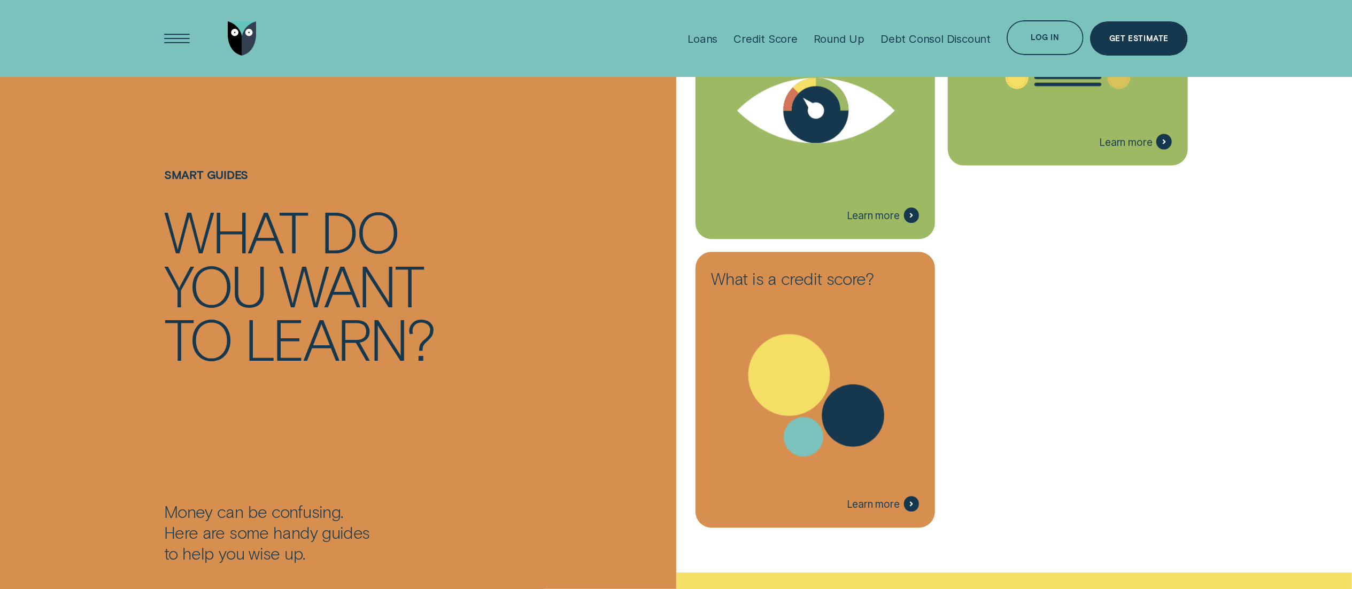
scroll to position [2401, 0]
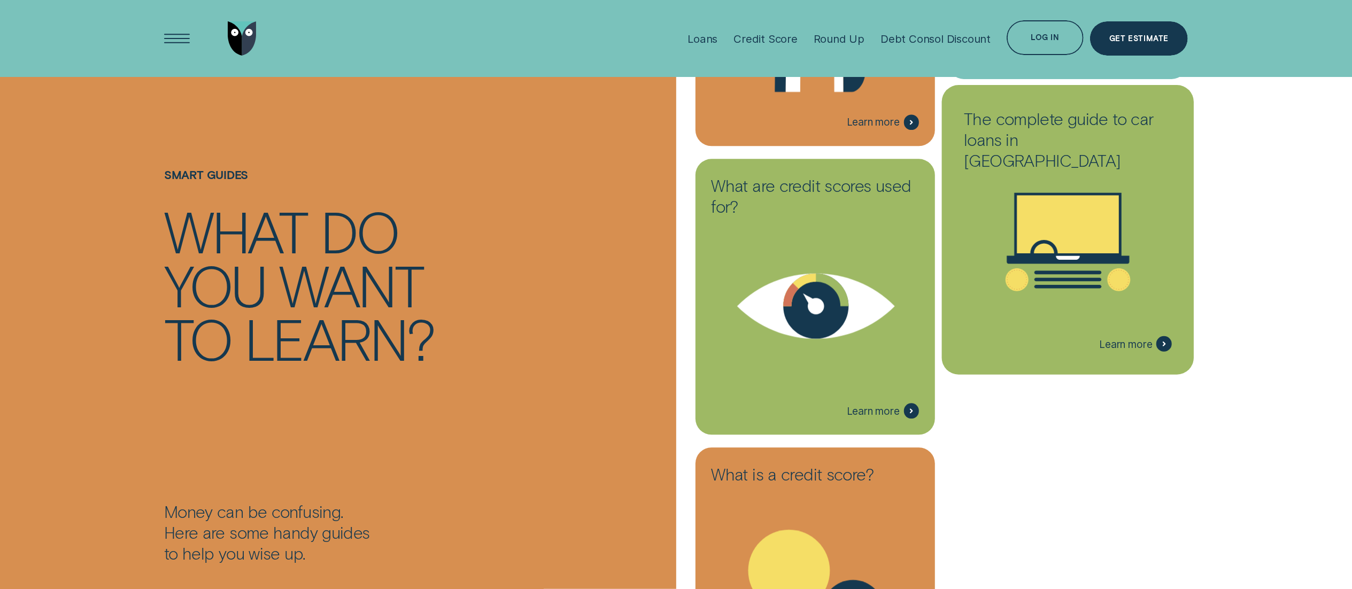
click at [1043, 230] on icon at bounding box center [1068, 224] width 102 height 58
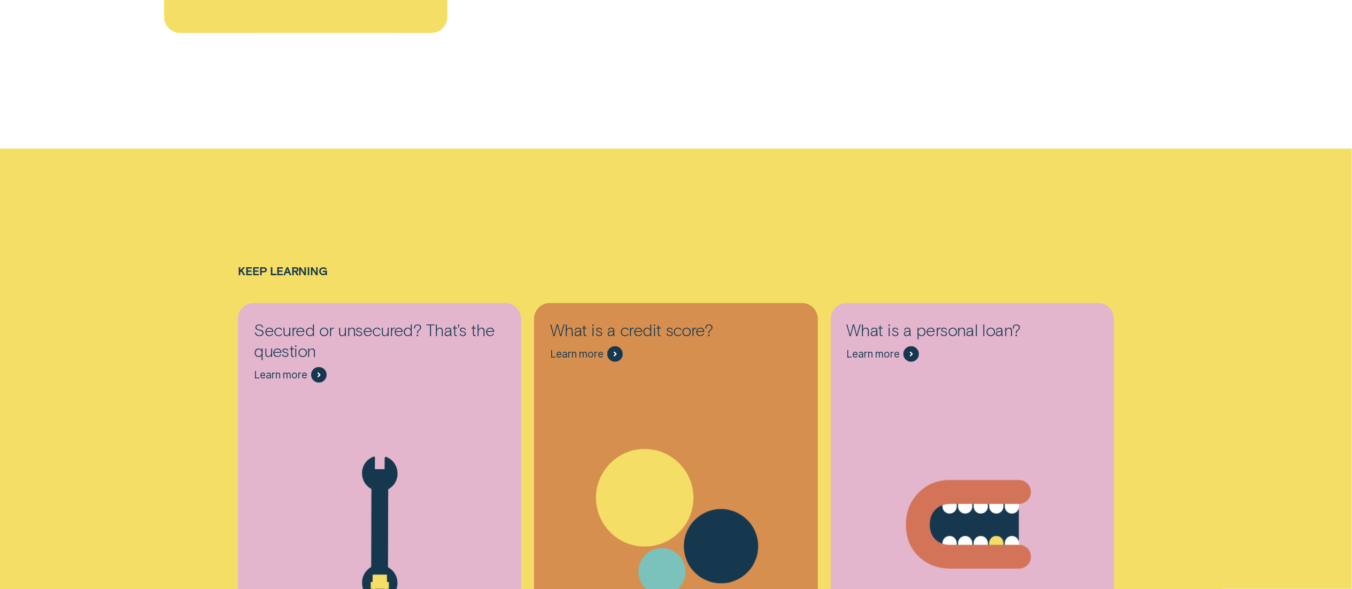
scroll to position [8659, 0]
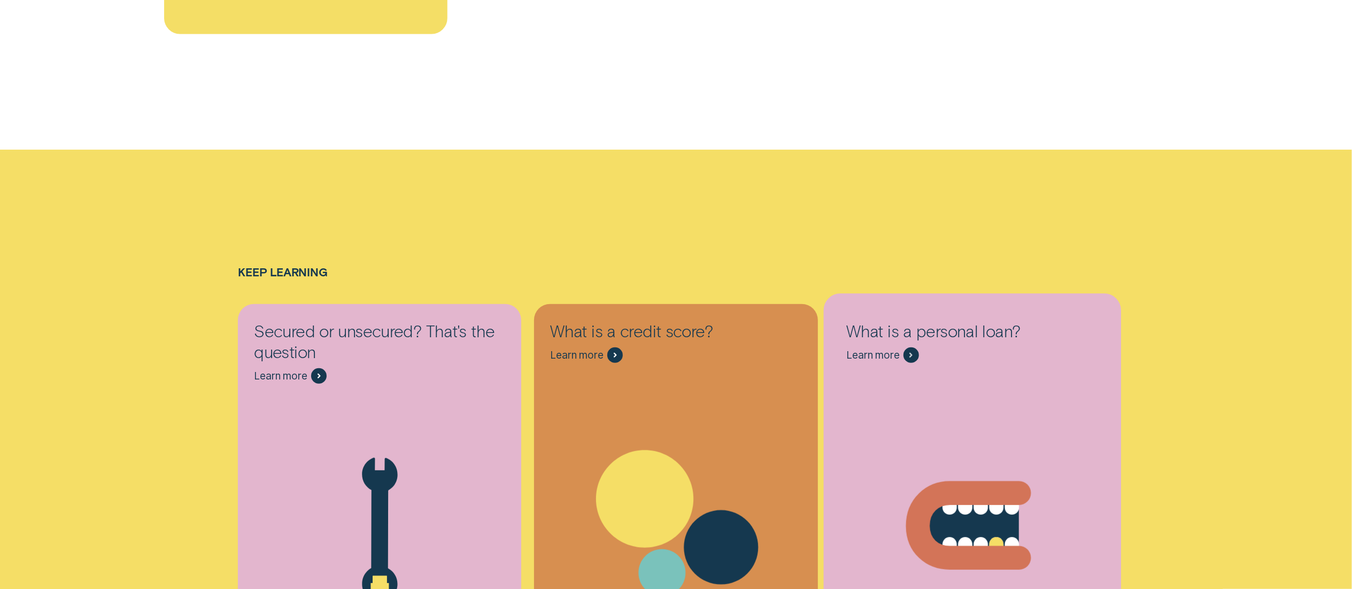
click at [978, 493] on icon at bounding box center [968, 525] width 101 height 65
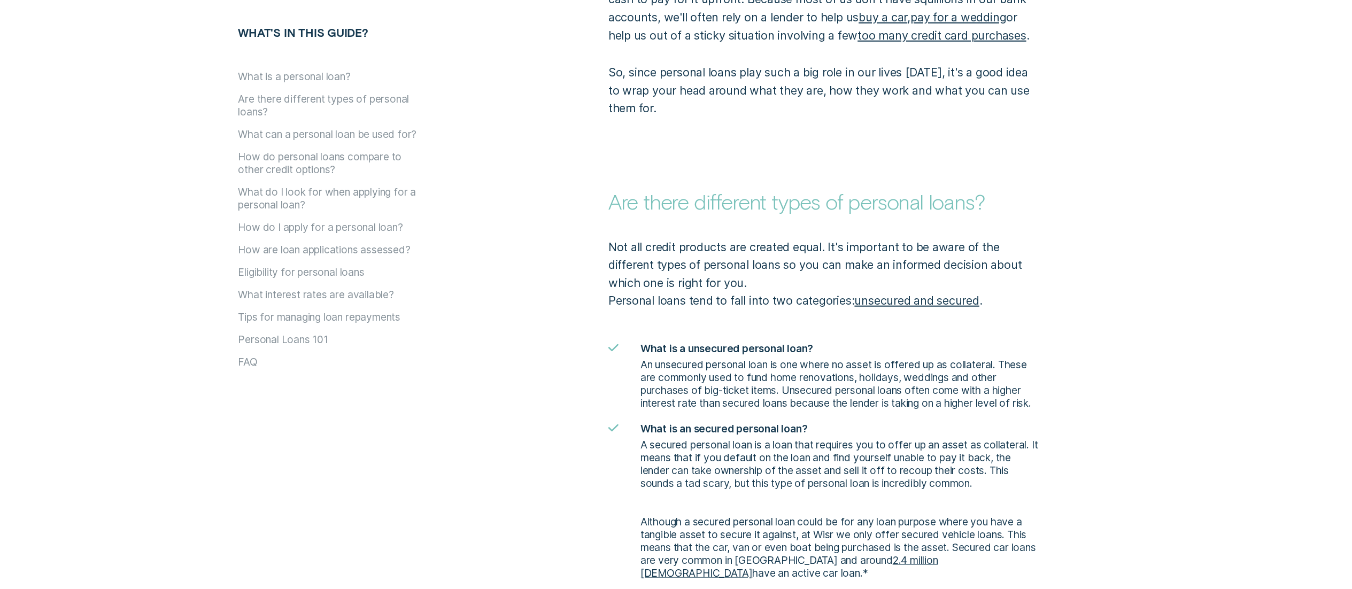
scroll to position [942, 0]
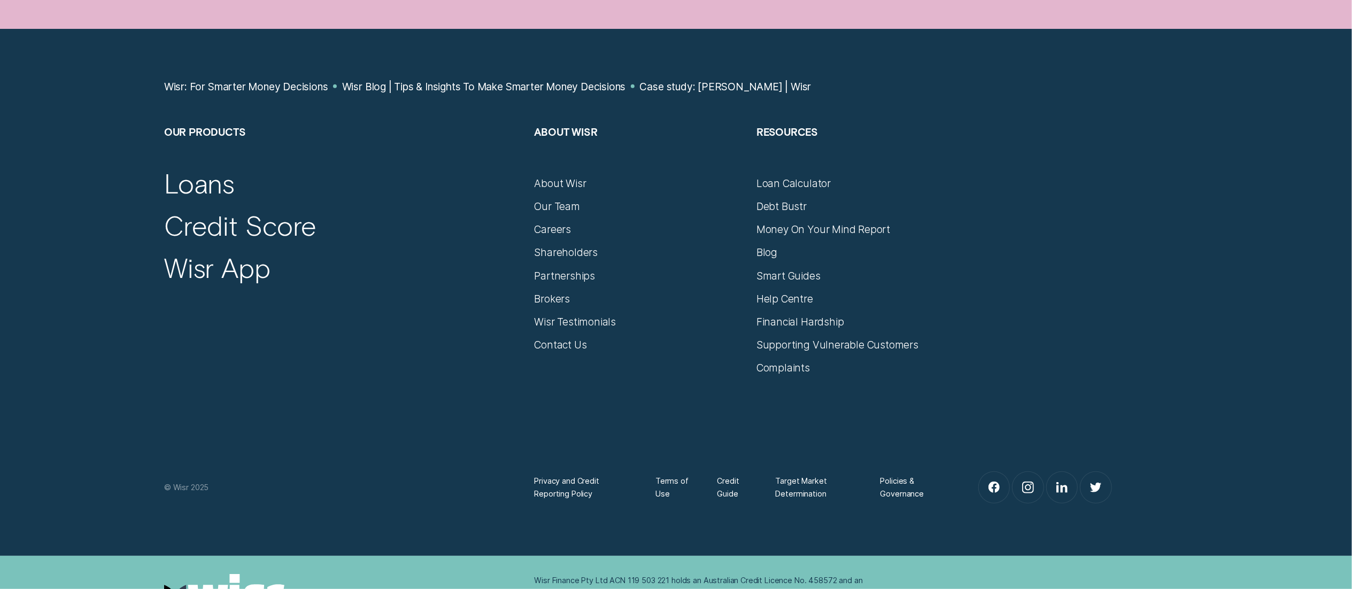
scroll to position [4751, 0]
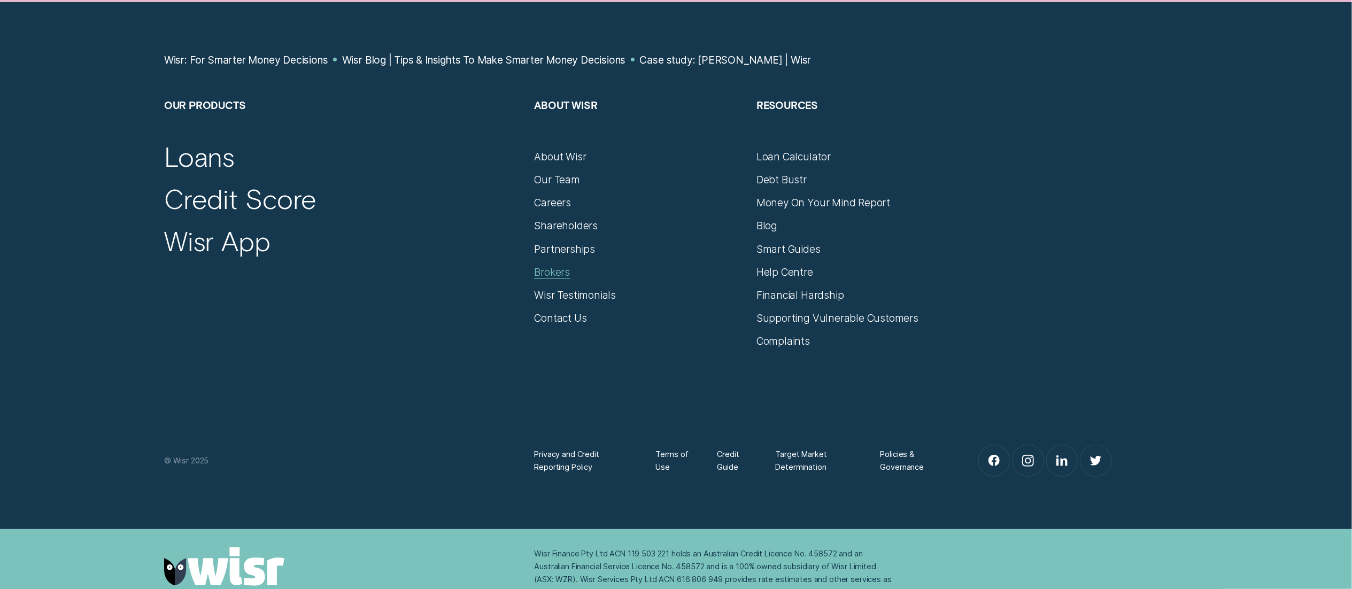
click at [554, 266] on div "Brokers" at bounding box center [552, 272] width 36 height 13
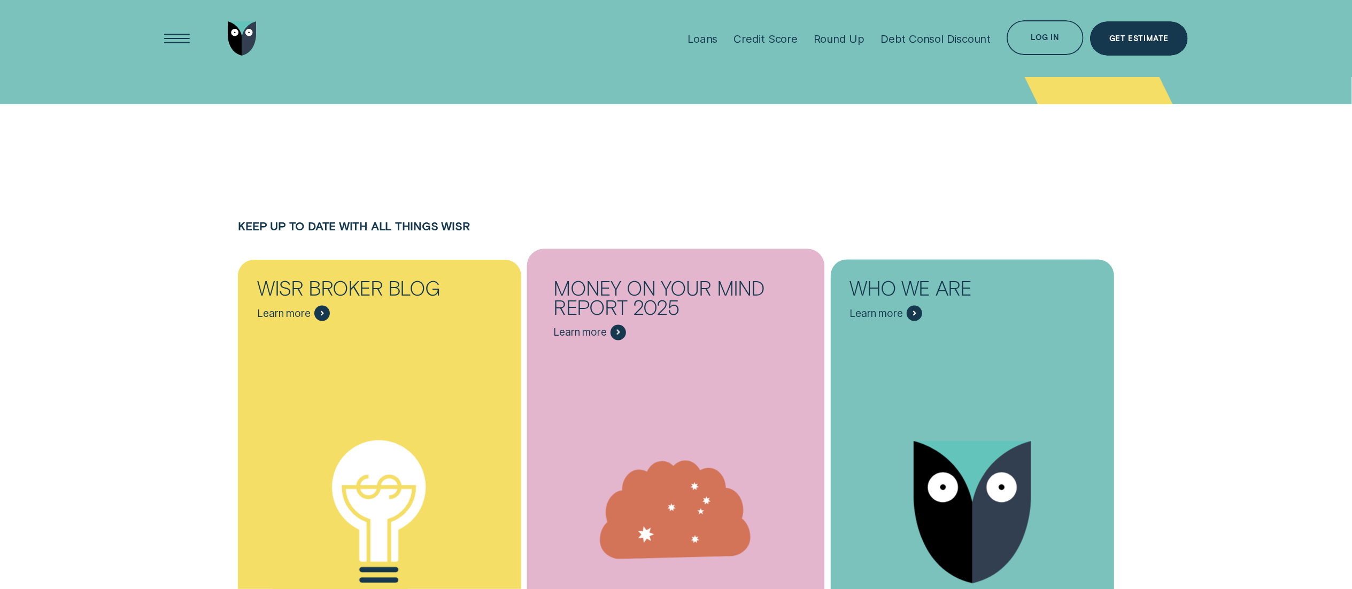
scroll to position [6024, 0]
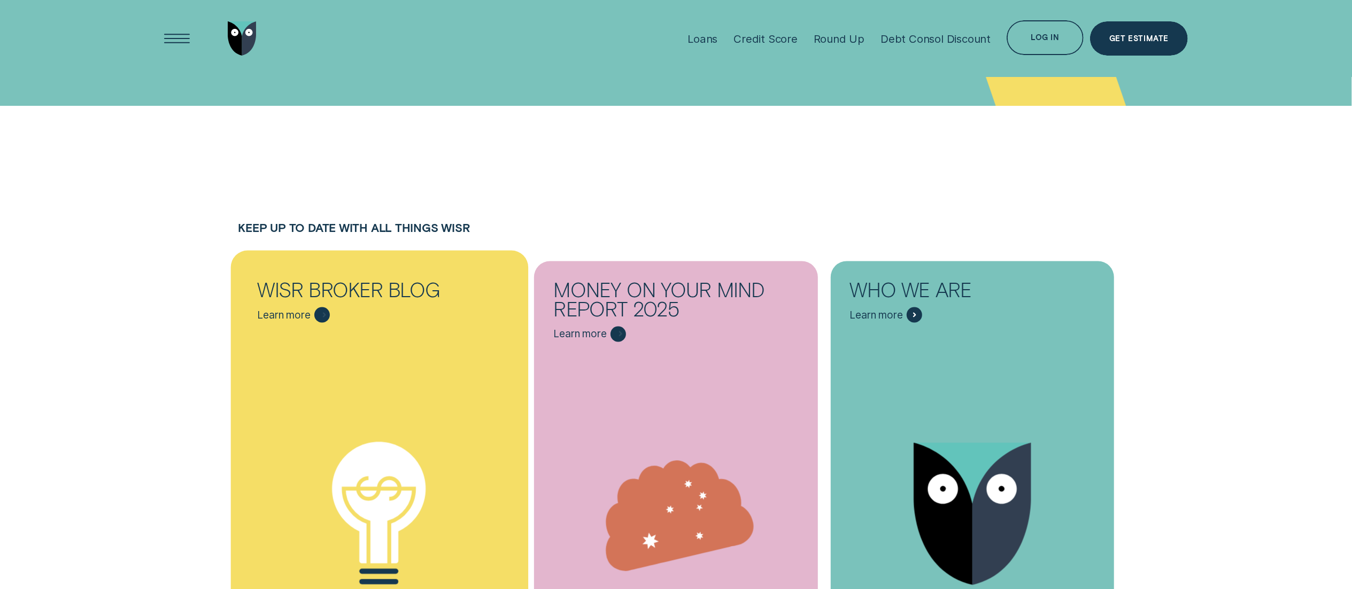
click at [411, 339] on div "Financial Learnings" at bounding box center [380, 514] width 298 height 361
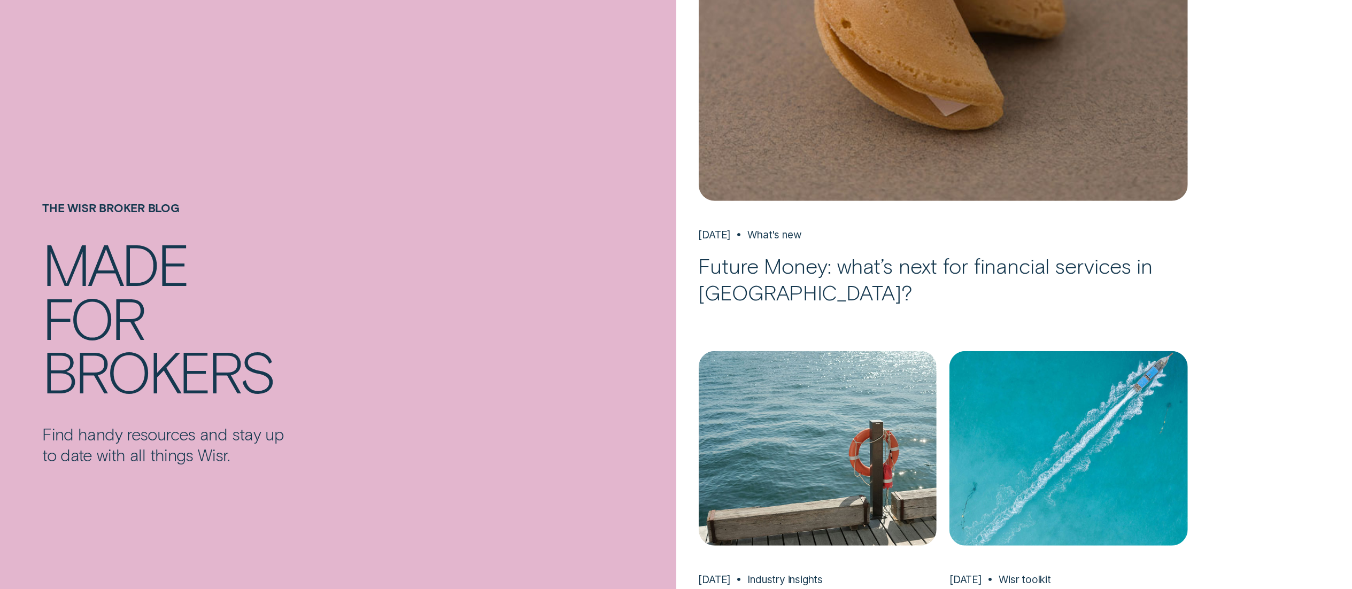
scroll to position [413, 0]
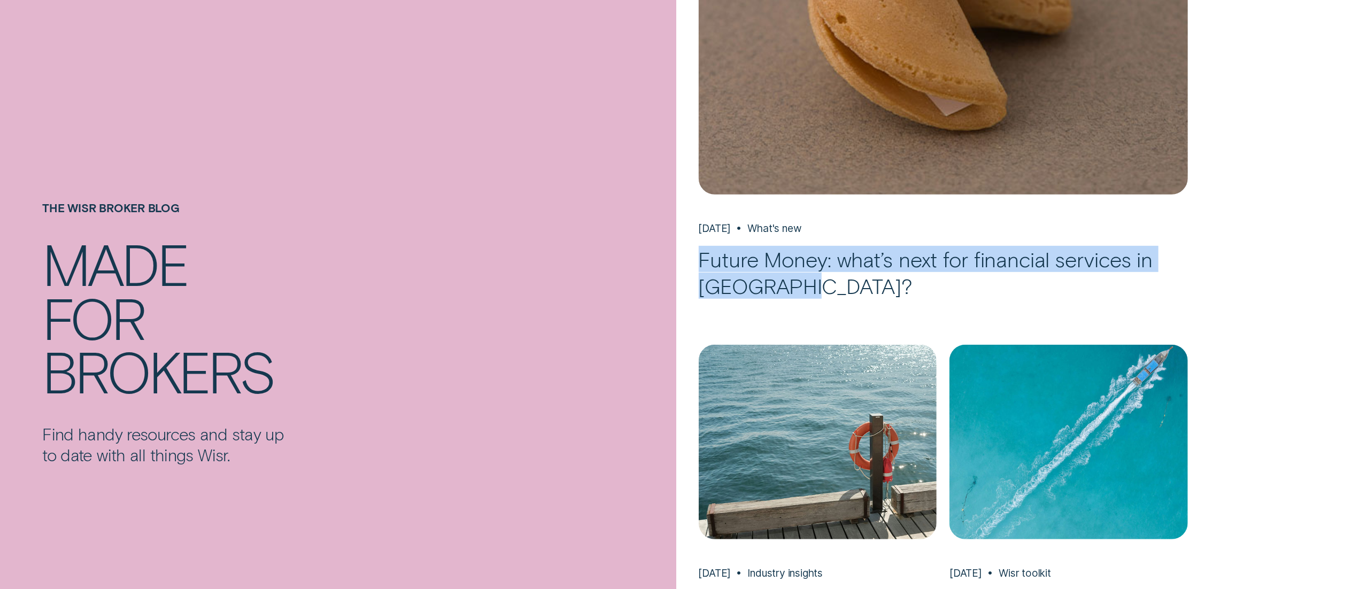
drag, startPoint x: 693, startPoint y: 258, endPoint x: 818, endPoint y: 295, distance: 130.3
click at [818, 295] on div "Featured posts May 21 What's new Future Money: what’s next for financial servic…" at bounding box center [953, 381] width 554 height 1236
copy h3 "Future Money: what’s next for financial services in [GEOGRAPHIC_DATA]?"
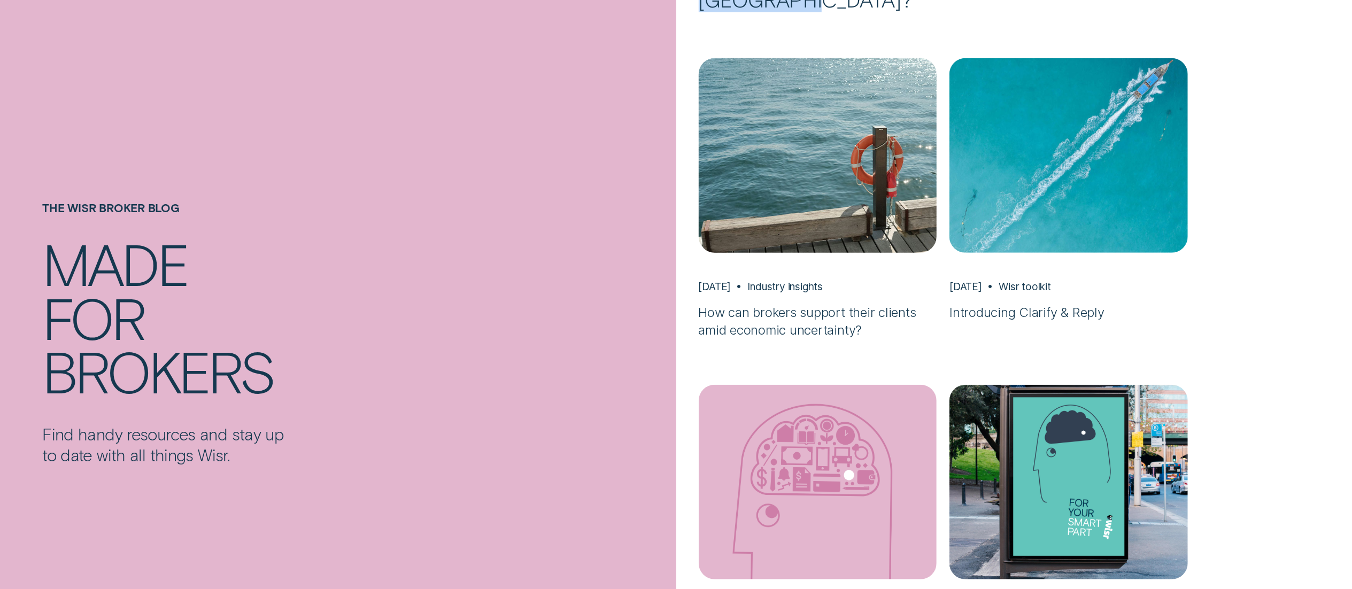
scroll to position [703, 0]
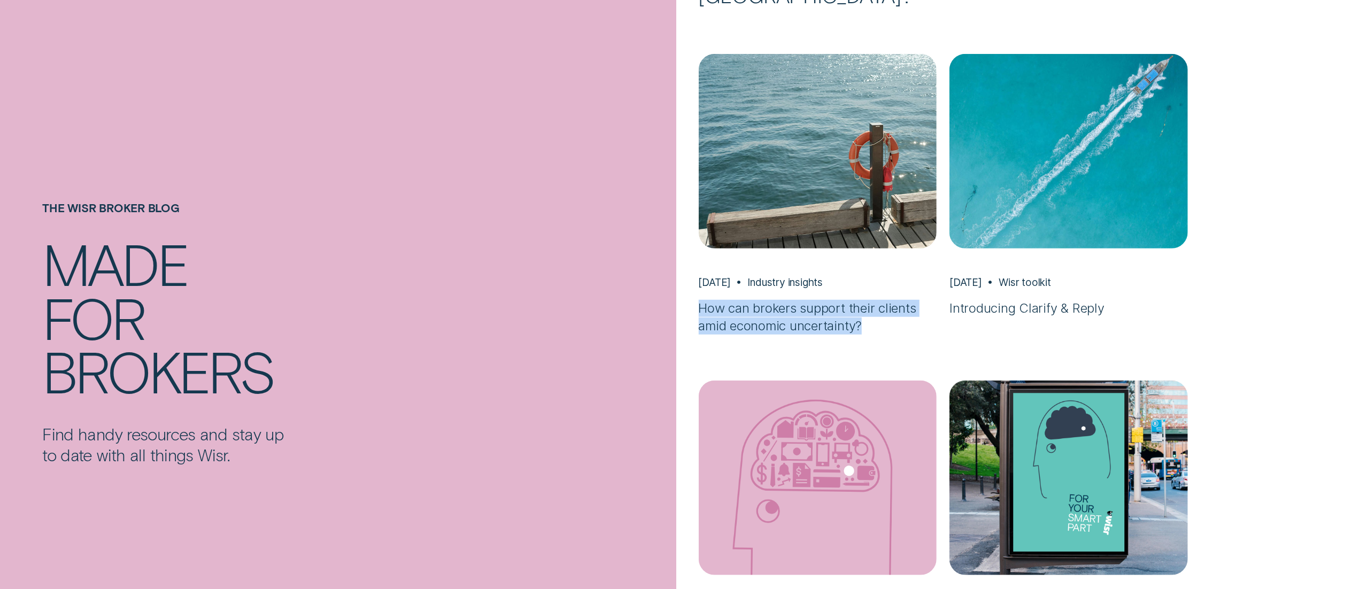
drag, startPoint x: 697, startPoint y: 312, endPoint x: 882, endPoint y: 355, distance: 189.8
click at [882, 355] on div "Featured posts May 21 What's new Future Money: what’s next for financial servic…" at bounding box center [953, 90] width 554 height 1236
copy h3 "How can brokers support their clients amid economic uncertainty?"
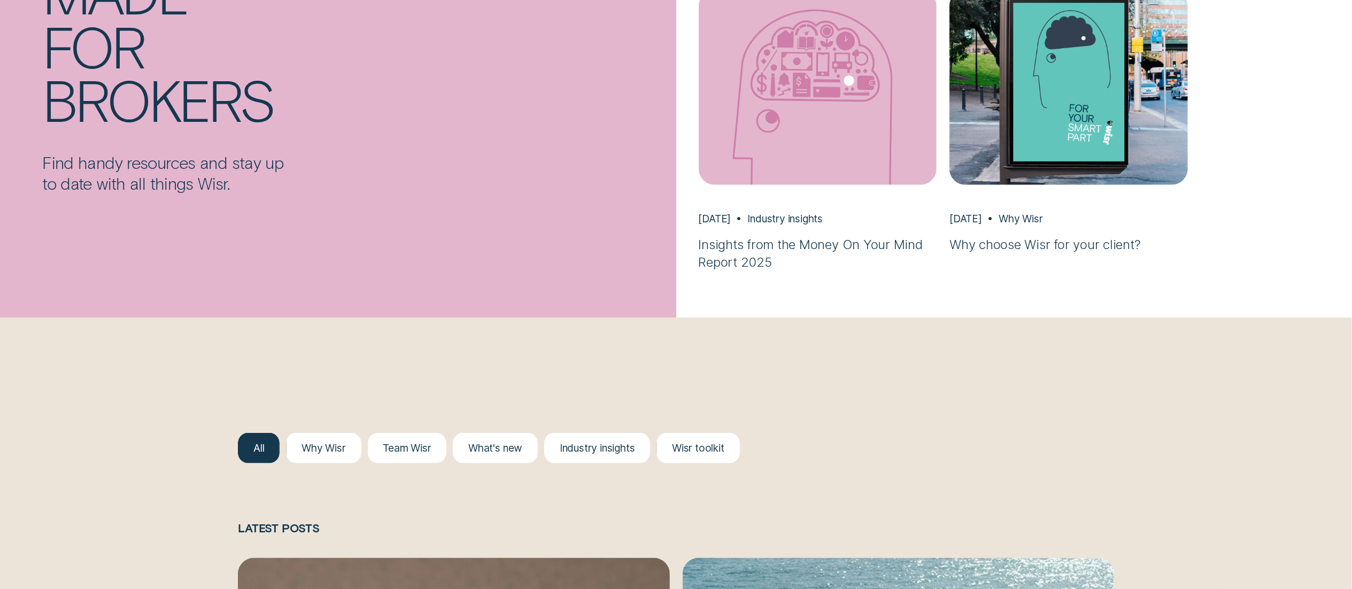
scroll to position [1095, 0]
drag, startPoint x: 691, startPoint y: 243, endPoint x: 790, endPoint y: 267, distance: 101.7
copy h3 "Insights from the Money On Your Mind Report 2025"
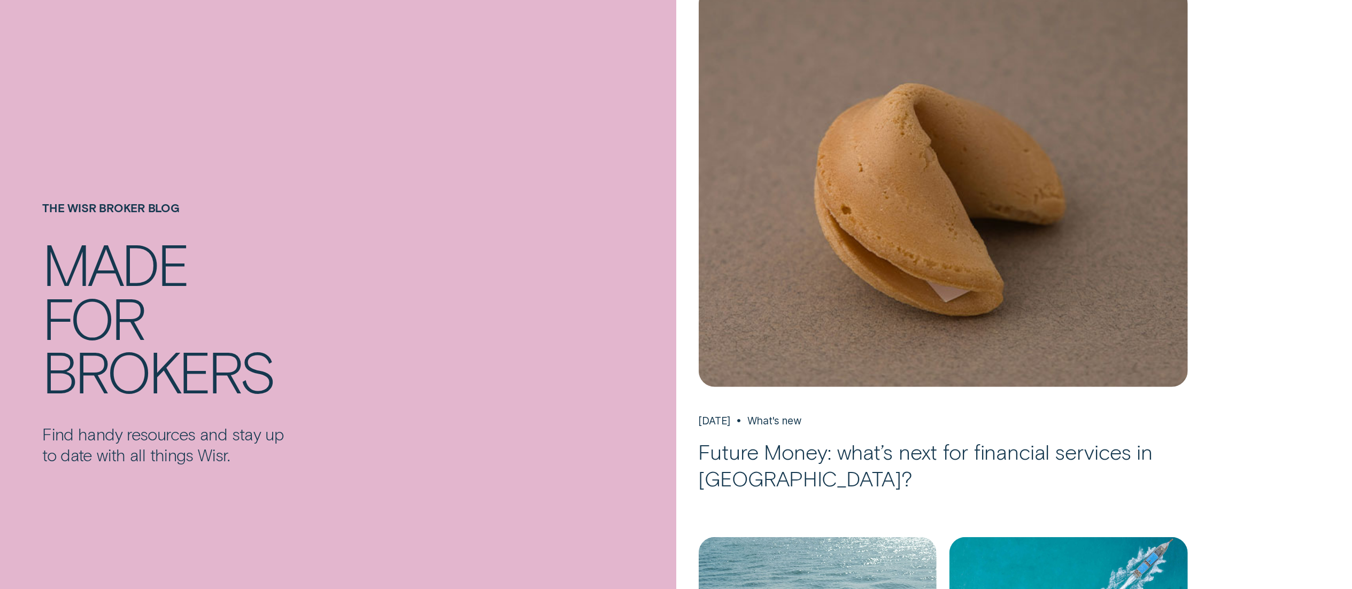
scroll to position [0, 0]
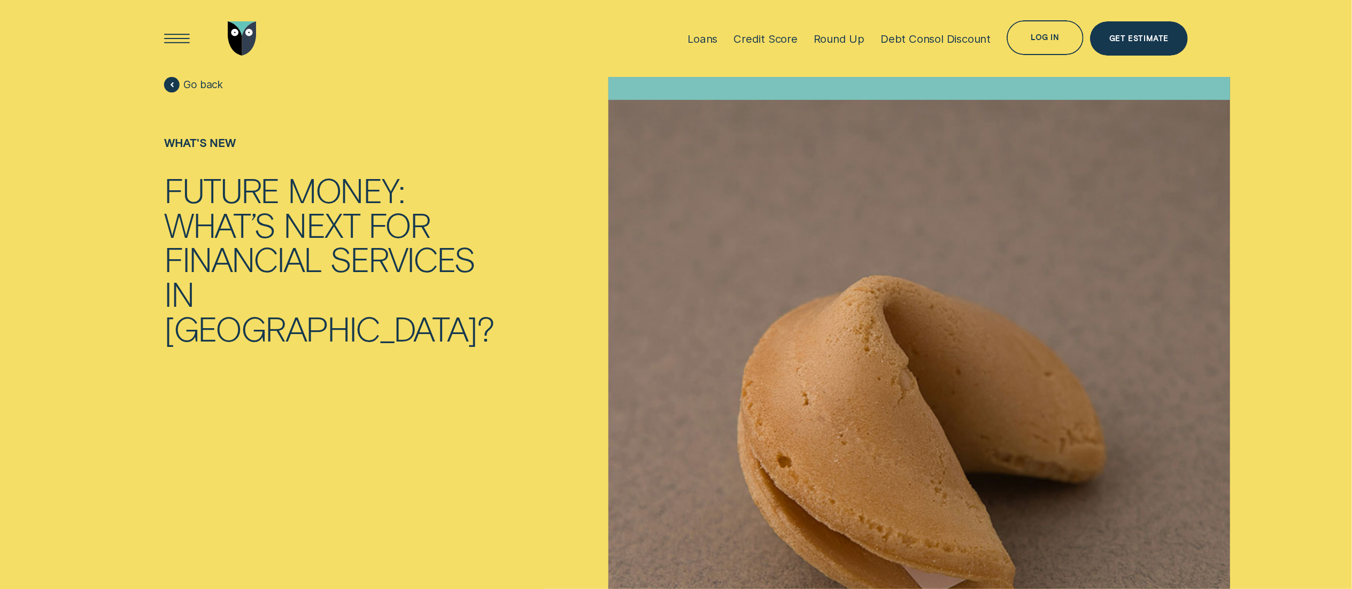
scroll to position [115, 0]
